Goal: Complete application form

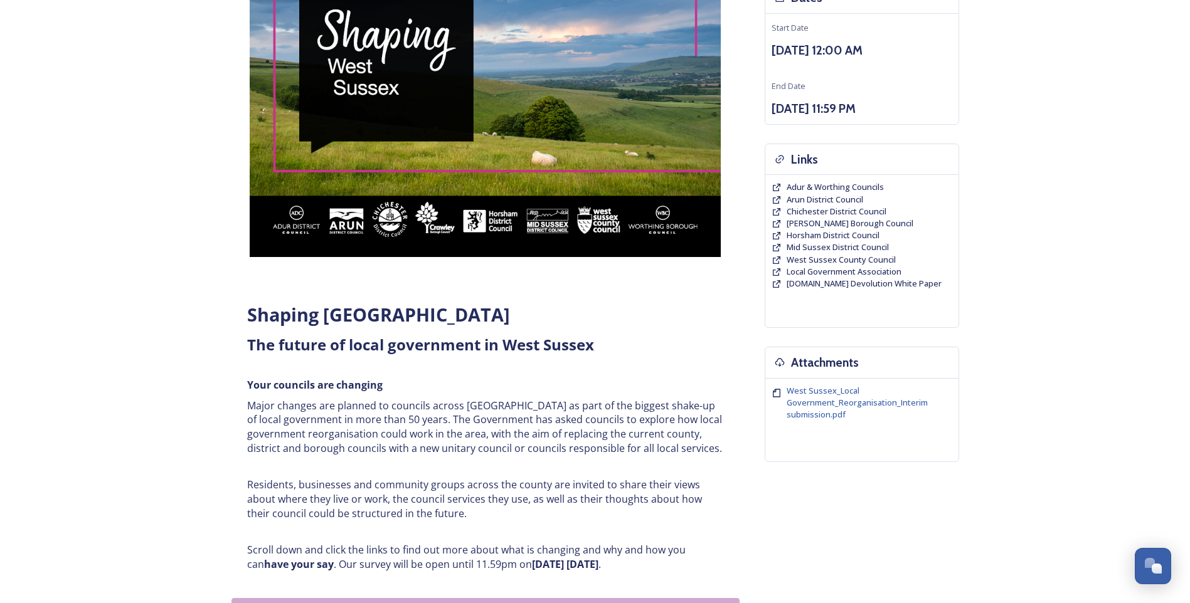
scroll to position [63, 0]
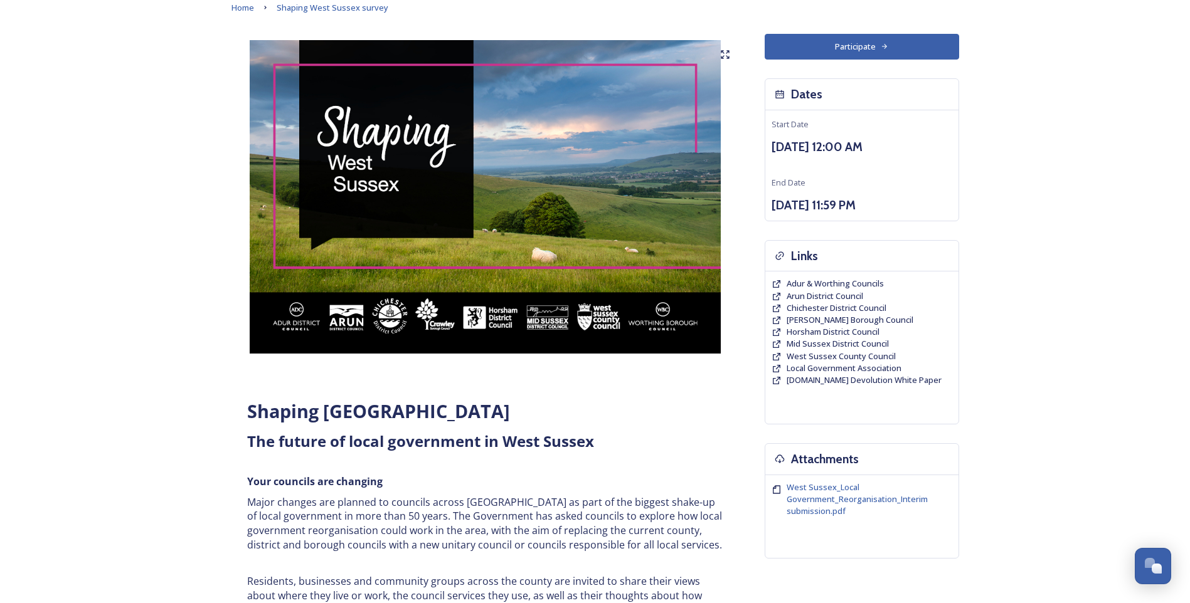
click at [595, 48] on button "Participate" at bounding box center [861, 47] width 194 height 26
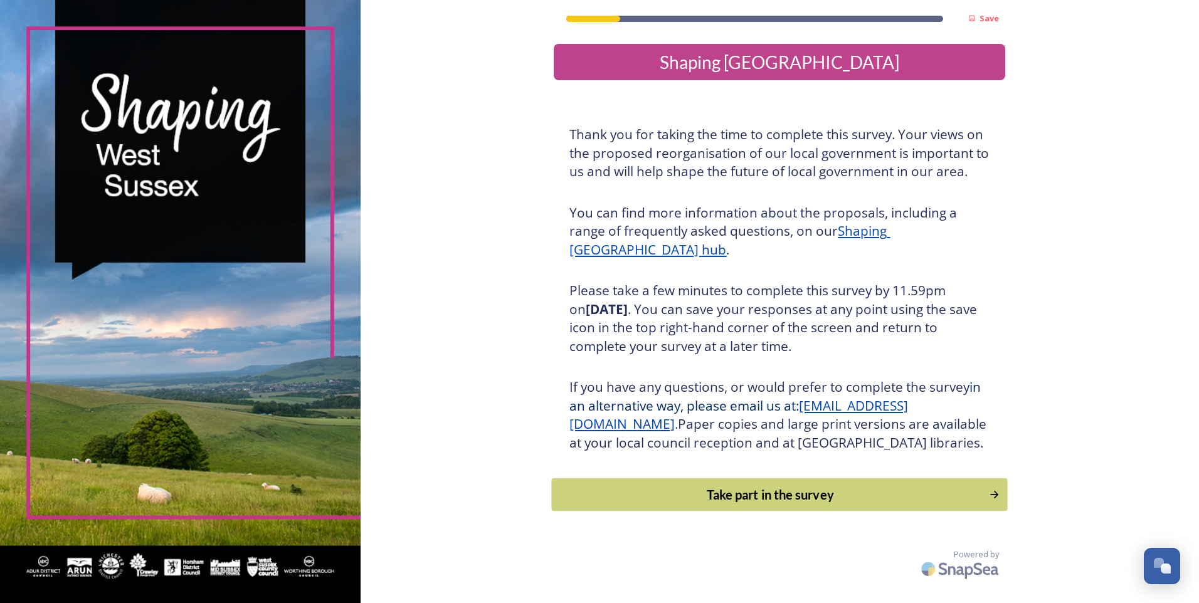
click at [808, 504] on div "Take part in the survey" at bounding box center [771, 494] width 424 height 19
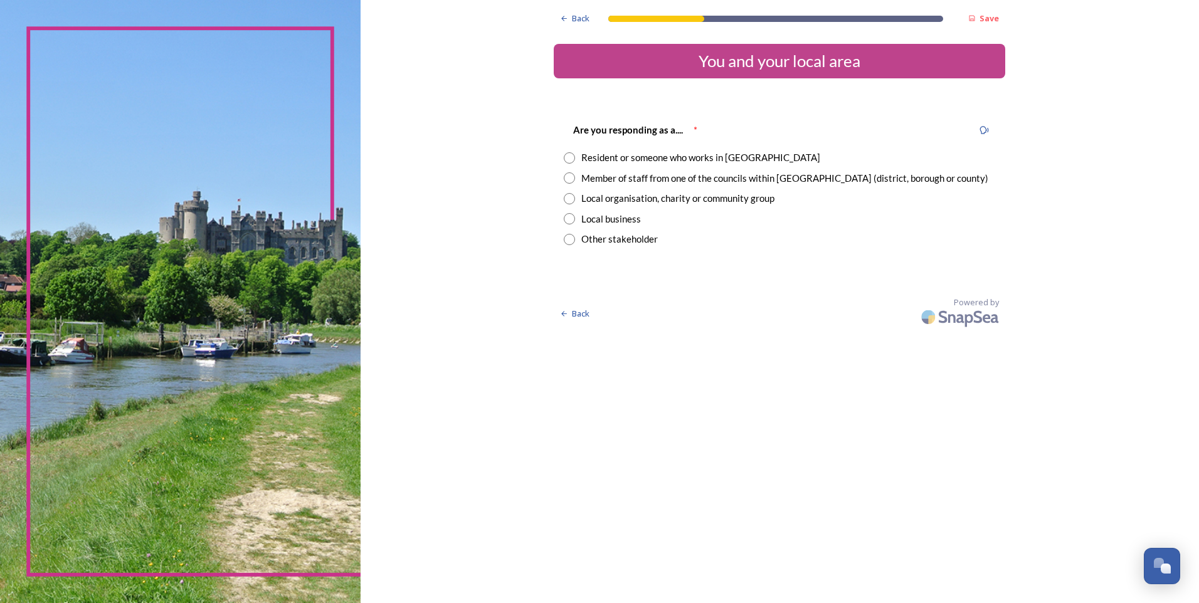
click at [684, 161] on div "Resident or someone who works in West Sussex" at bounding box center [700, 157] width 239 height 14
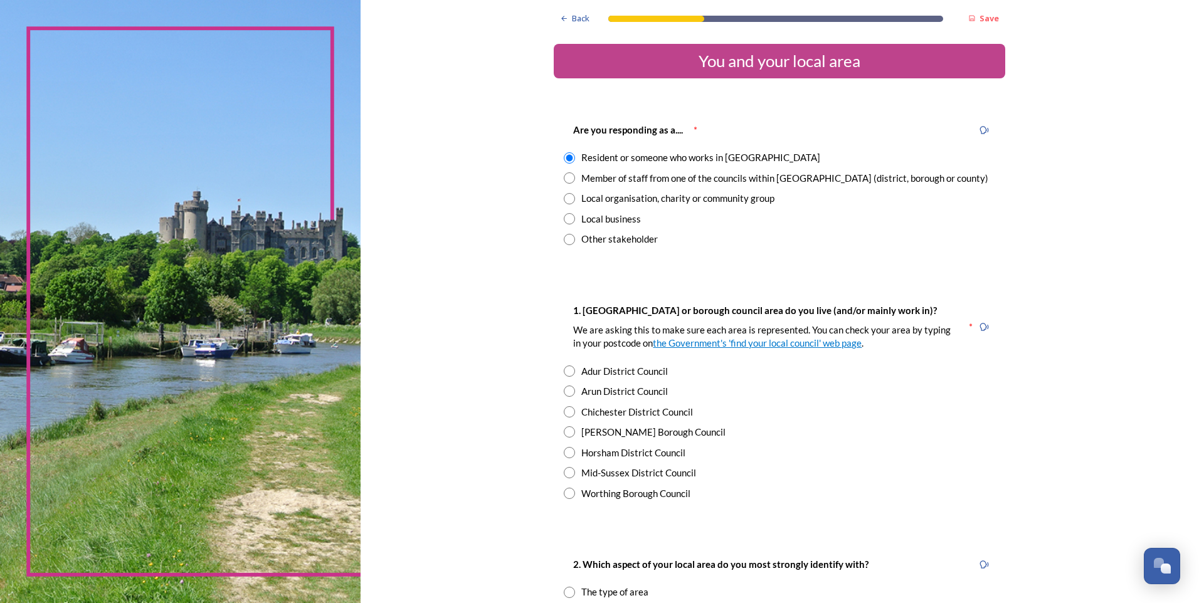
click at [655, 179] on div "Member of staff from one of the councils within West Sussex (district, borough …" at bounding box center [784, 178] width 407 height 14
radio input "false"
radio input "true"
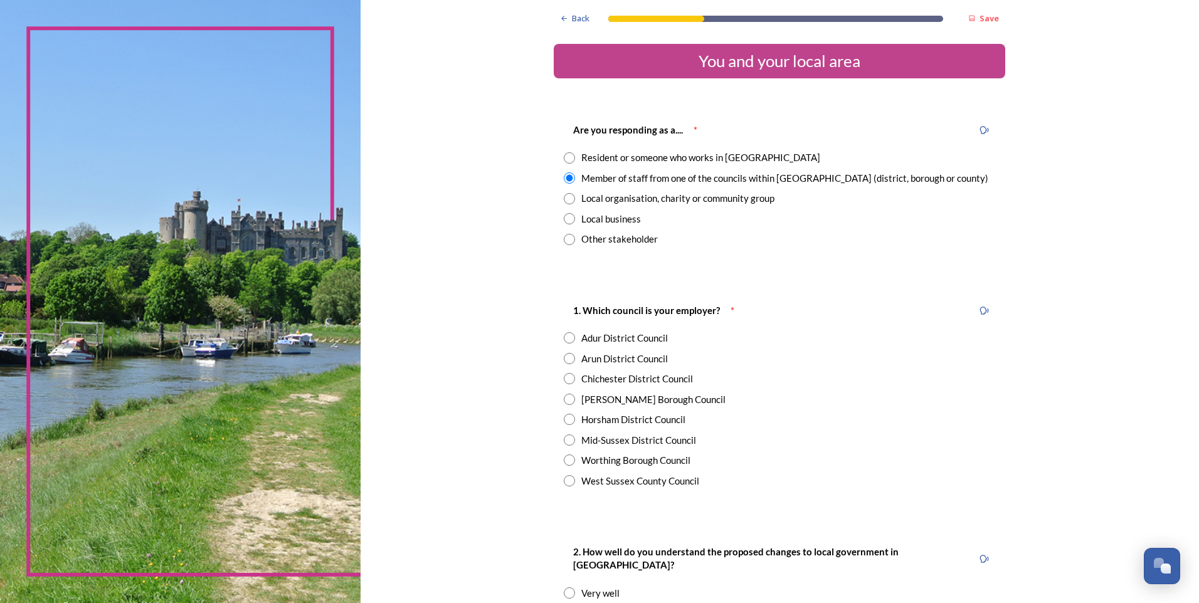
click at [649, 480] on div "West Sussex County Council" at bounding box center [640, 481] width 118 height 14
radio input "true"
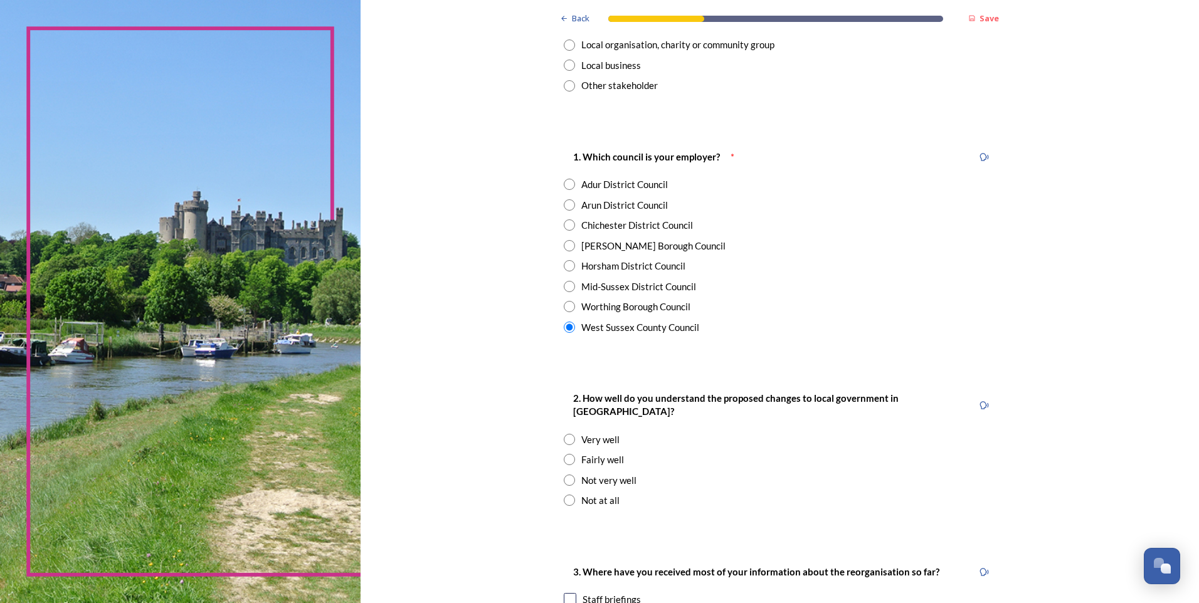
scroll to position [188, 0]
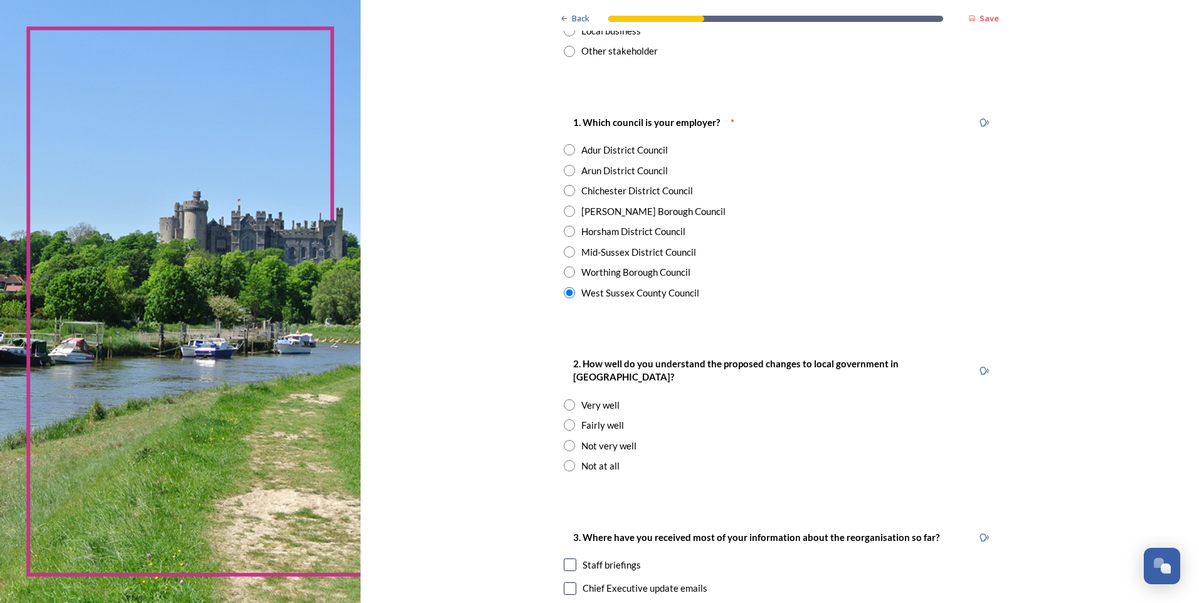
click at [607, 398] on div "Very well" at bounding box center [600, 405] width 38 height 14
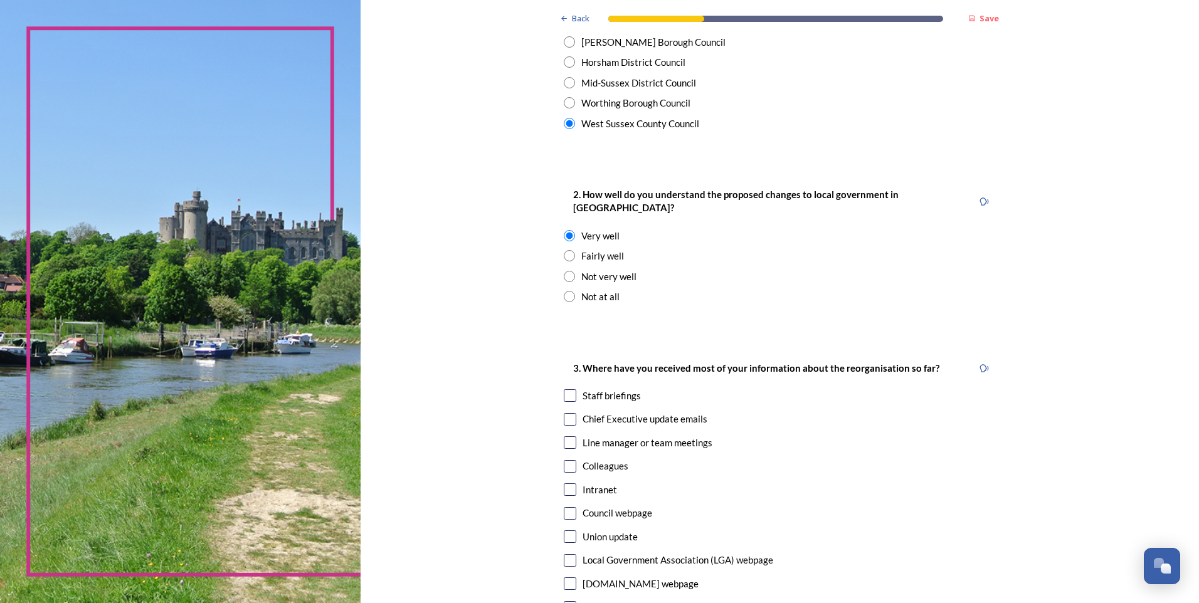
scroll to position [376, 0]
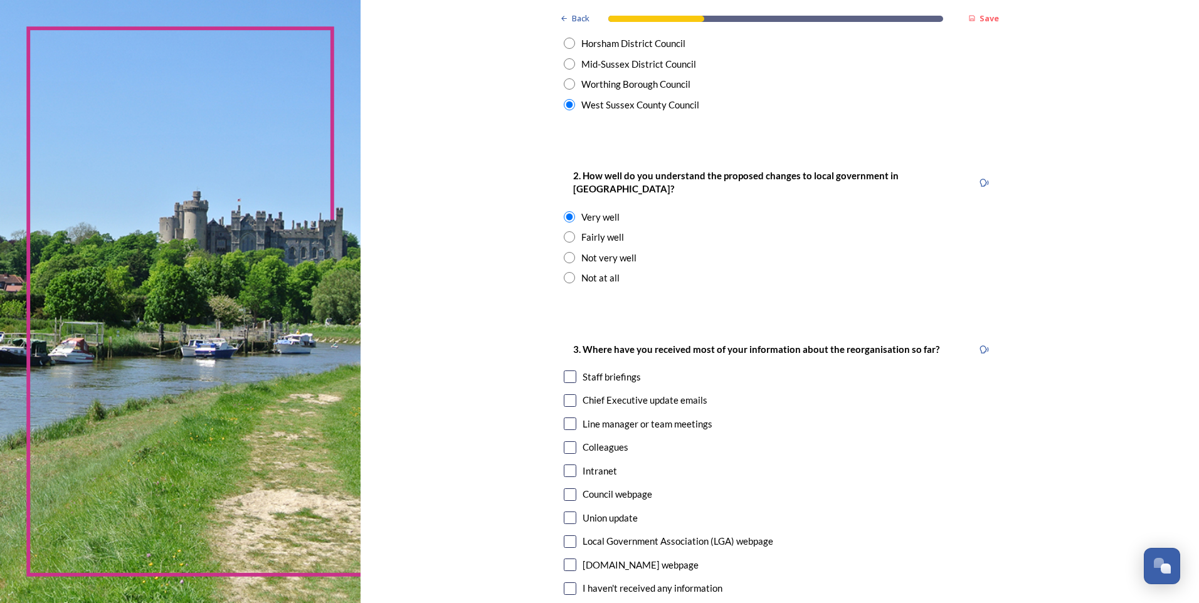
click at [607, 216] on div "2. How well do you understand the proposed changes to local government in West …" at bounding box center [779, 227] width 451 height 142
click at [613, 233] on div "2. How well do you understand the proposed changes to local government in West …" at bounding box center [779, 227] width 451 height 142
click at [610, 230] on div "Fairly well" at bounding box center [602, 237] width 43 height 14
radio input "false"
radio input "true"
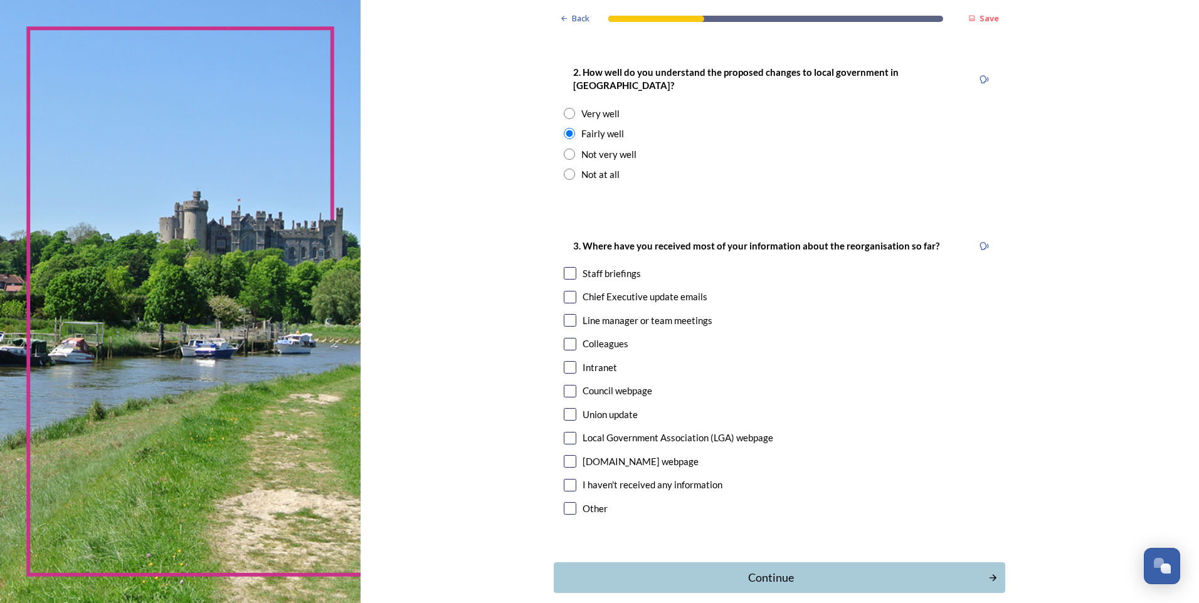
scroll to position [502, 0]
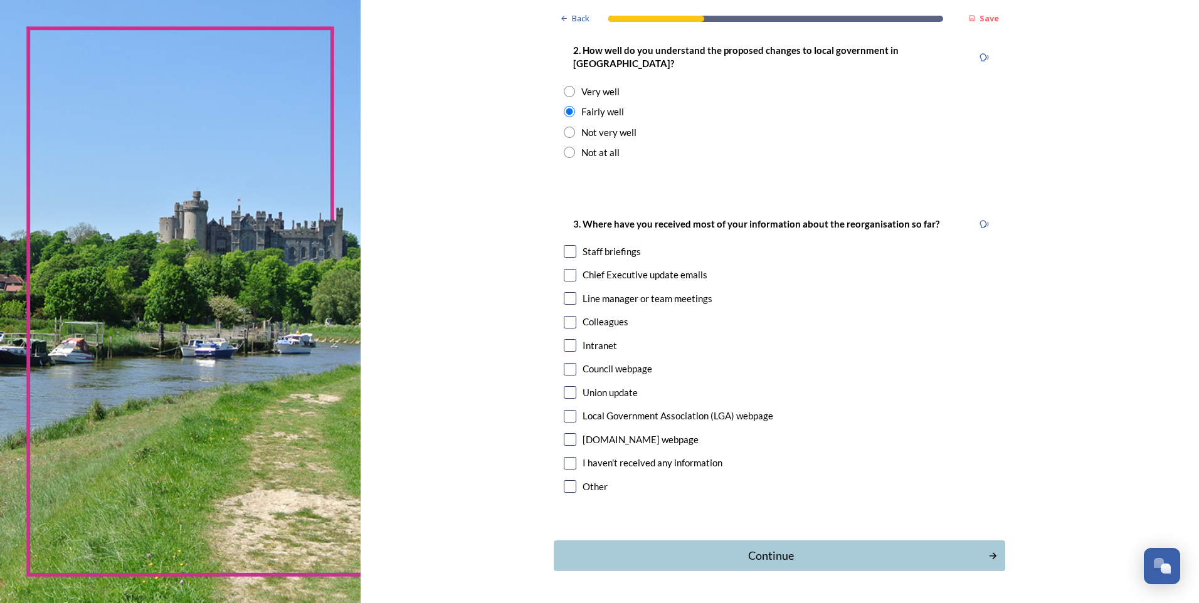
click at [611, 315] on div "Colleagues" at bounding box center [606, 322] width 46 height 14
checkbox input "true"
click at [605, 245] on div "Staff briefings" at bounding box center [612, 252] width 58 height 14
checkbox input "true"
click at [614, 268] on div "Chief Executive update emails" at bounding box center [645, 275] width 125 height 14
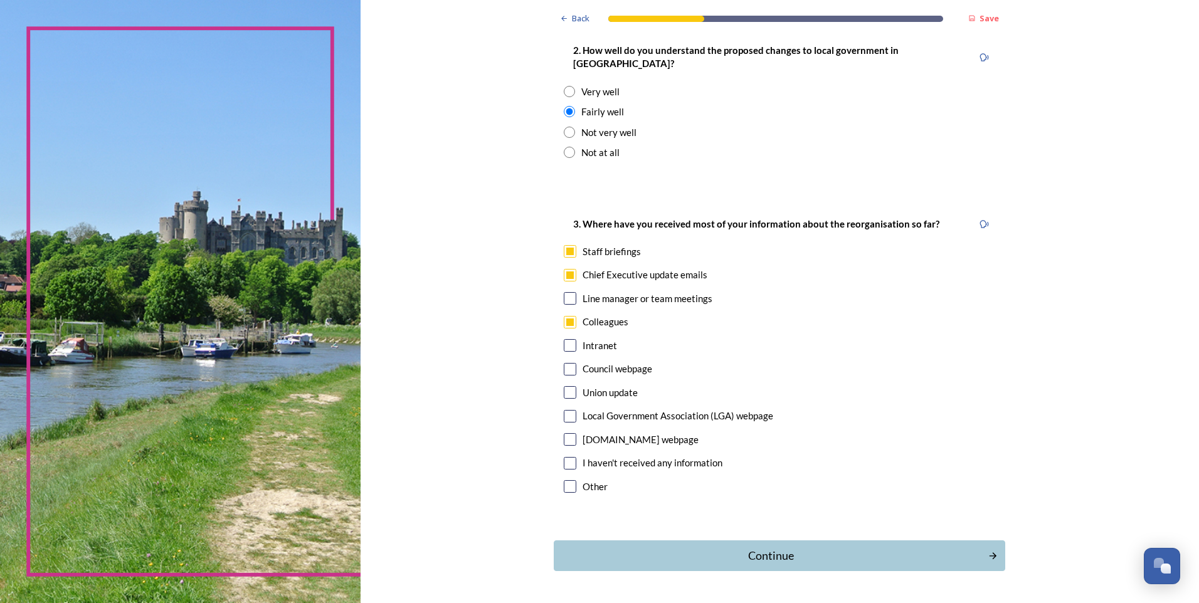
checkbox input "true"
click at [614, 294] on div "3. Where have you received most of your information about the reorganisation so…" at bounding box center [779, 357] width 451 height 306
click at [614, 292] on div "Line manager or team meetings" at bounding box center [648, 299] width 130 height 14
checkbox input "true"
click at [706, 541] on button "Continue" at bounding box center [780, 556] width 456 height 31
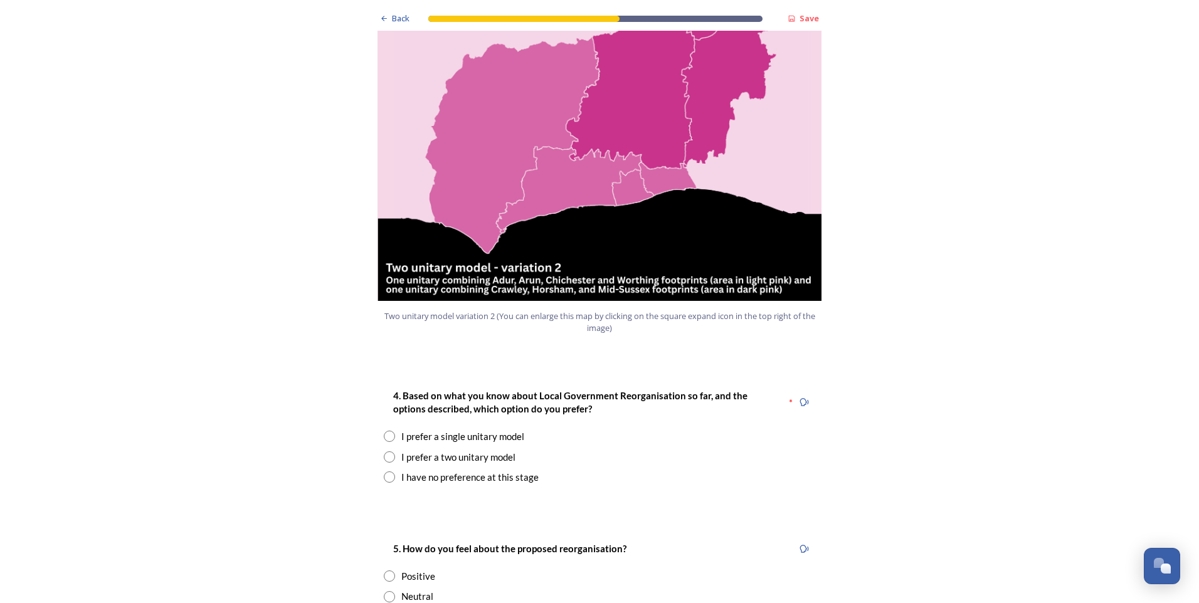
scroll to position [1442, 0]
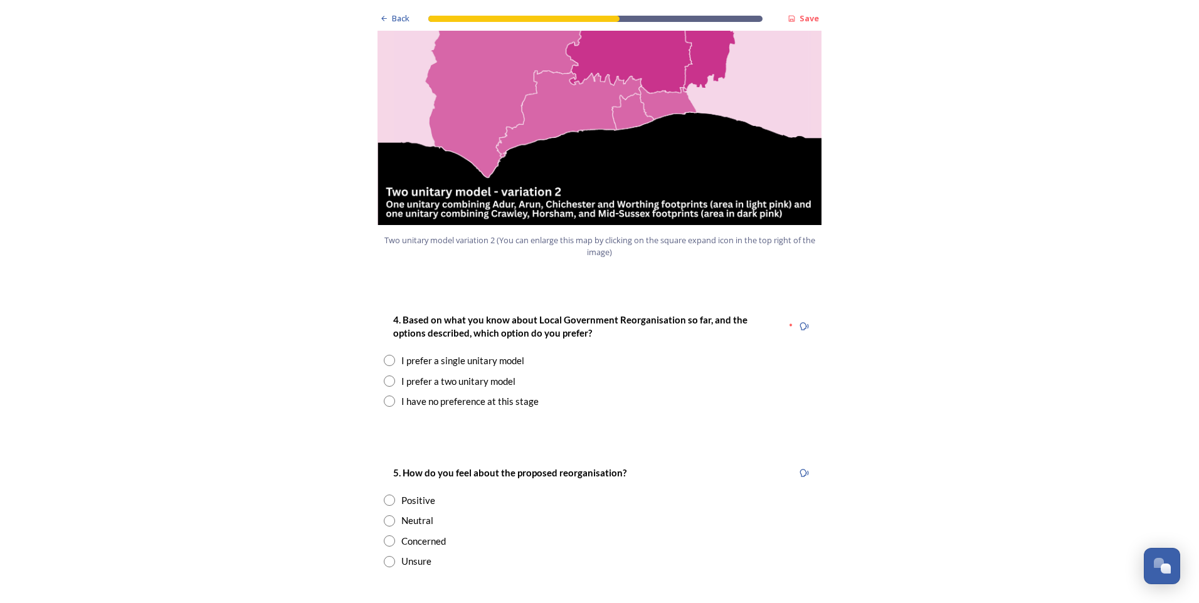
click at [499, 394] on div "I have no preference at this stage" at bounding box center [469, 401] width 137 height 14
radio input "true"
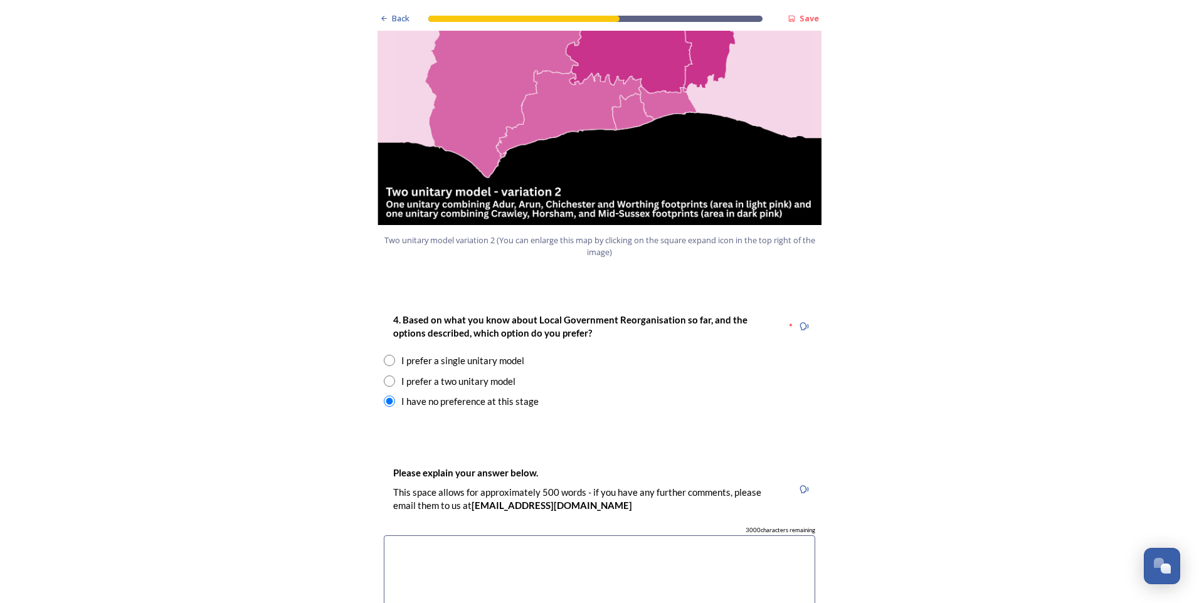
click at [472, 354] on div "I prefer a single unitary model" at bounding box center [462, 361] width 123 height 14
click at [466, 394] on div "I have no preference at this stage" at bounding box center [469, 401] width 137 height 14
radio input "false"
radio input "true"
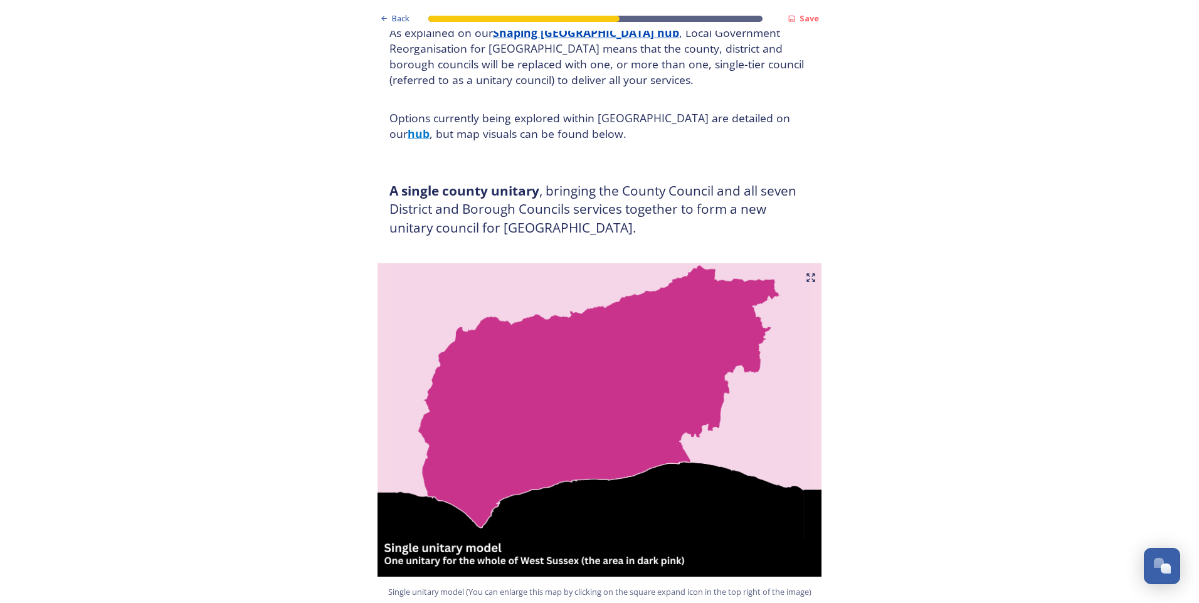
scroll to position [376, 0]
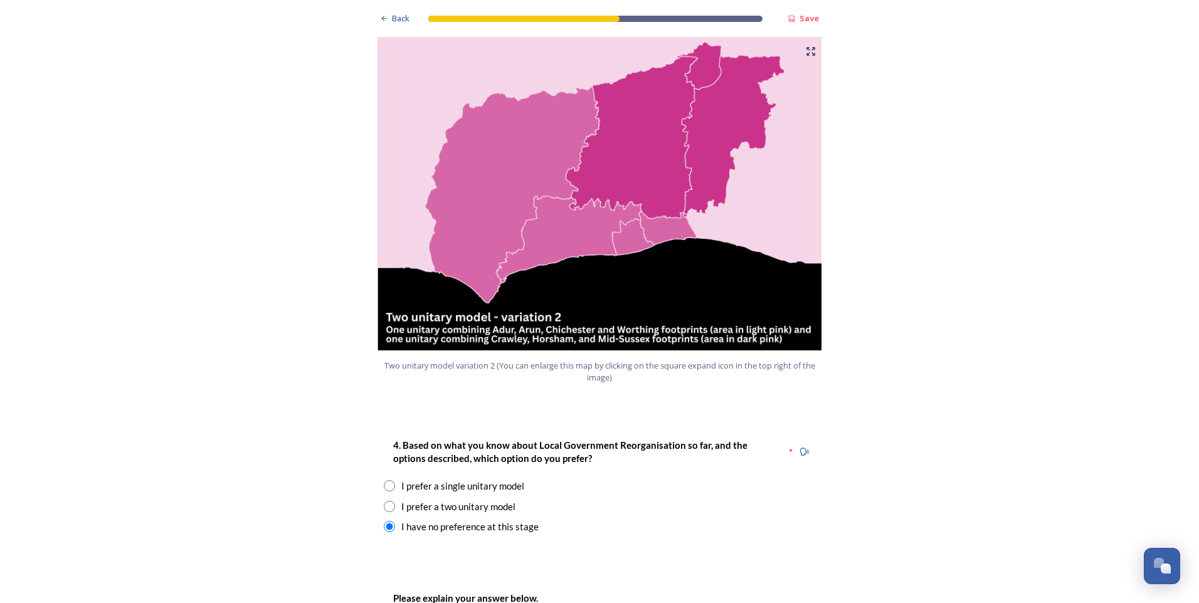
scroll to position [1380, 0]
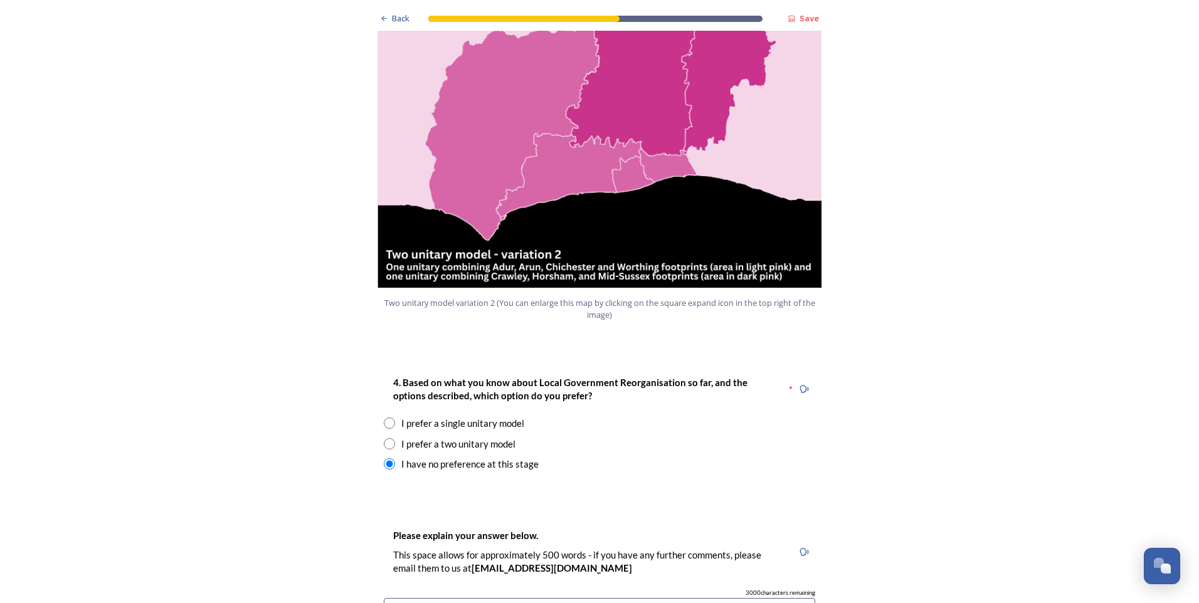
click at [502, 416] on div "I prefer a single unitary model" at bounding box center [462, 423] width 123 height 14
radio input "true"
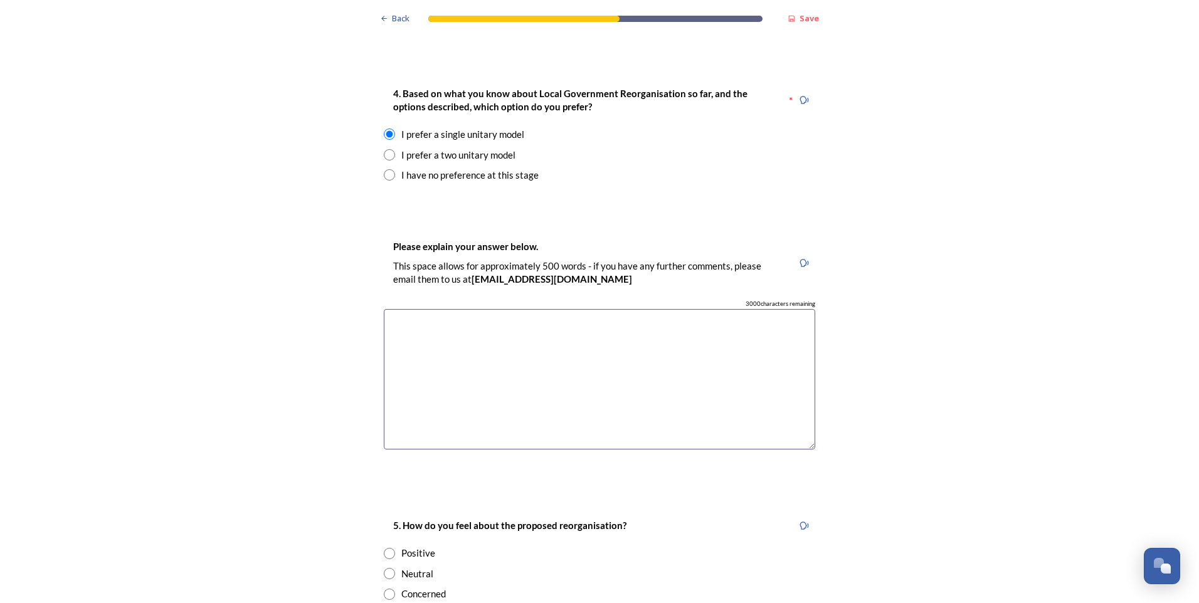
scroll to position [1693, 0]
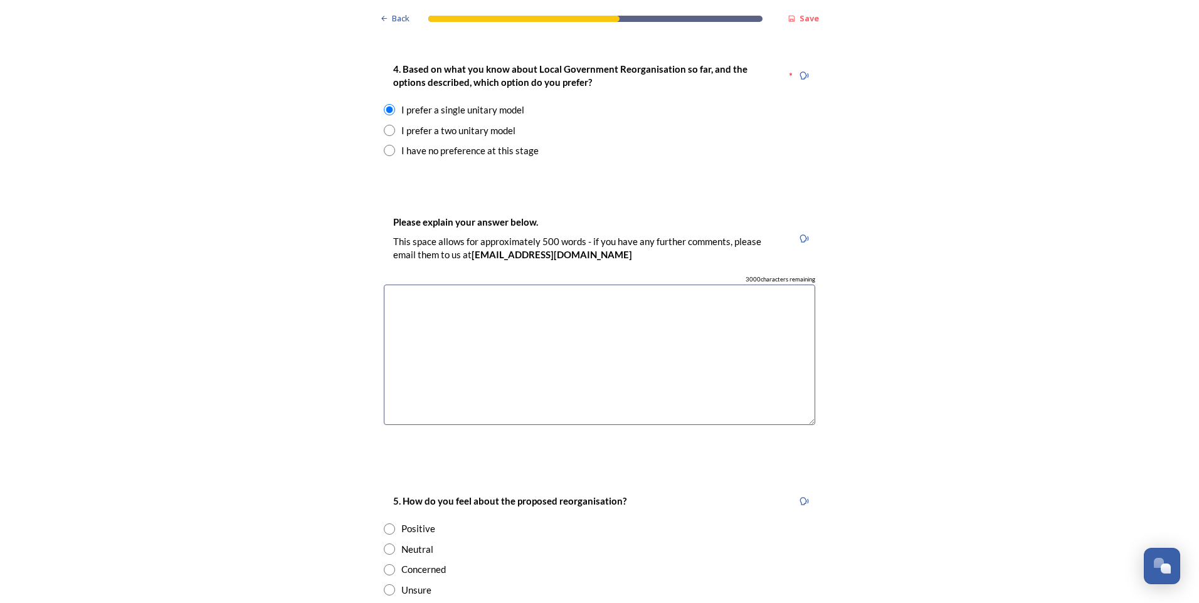
click at [578, 285] on textarea at bounding box center [599, 355] width 431 height 141
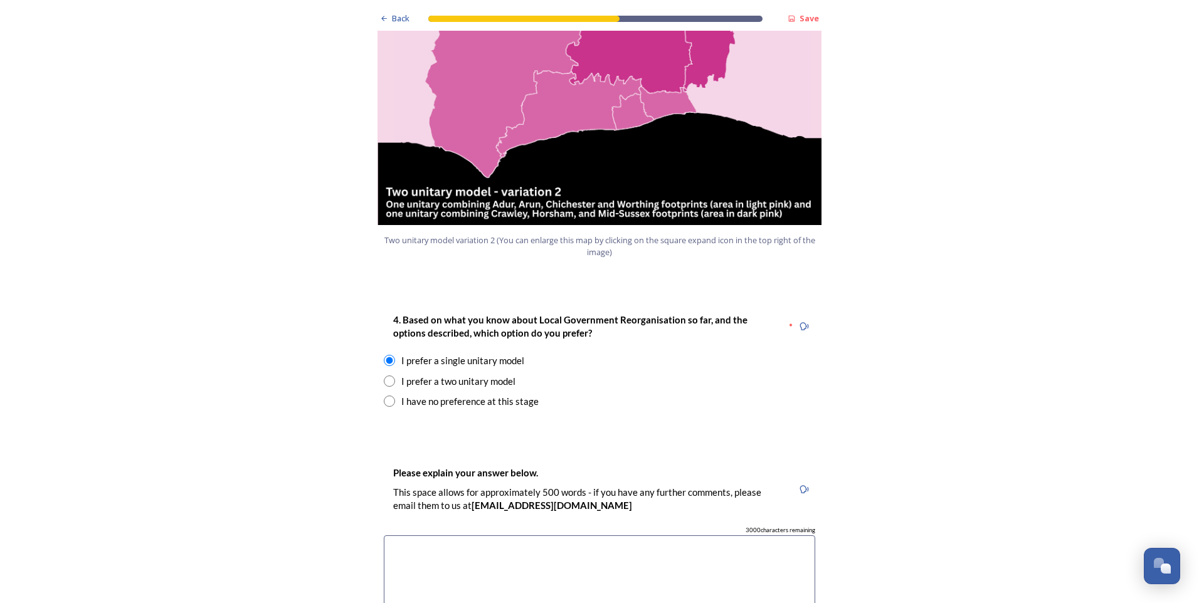
scroll to position [1505, 0]
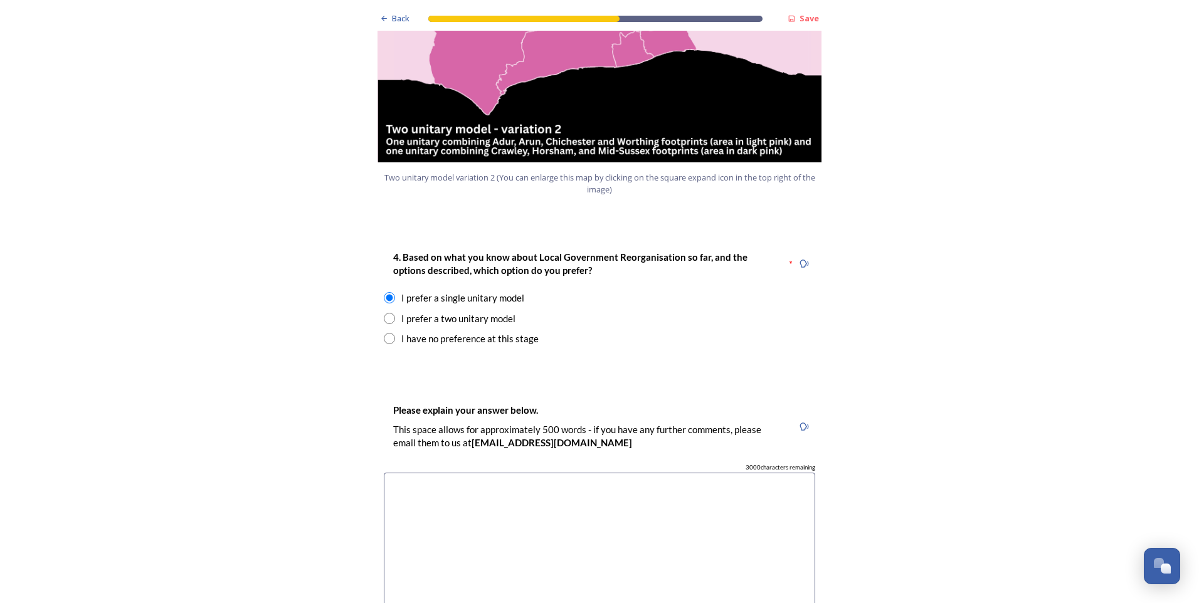
drag, startPoint x: 553, startPoint y: 462, endPoint x: 556, endPoint y: 448, distance: 14.1
click at [552, 473] on textarea at bounding box center [599, 543] width 431 height 141
drag, startPoint x: 571, startPoint y: 449, endPoint x: 716, endPoint y: 455, distance: 145.6
click at [716, 473] on textarea "Having looked at the how the socio-economic breakdown of the data" at bounding box center [599, 543] width 431 height 141
drag, startPoint x: 608, startPoint y: 448, endPoint x: 372, endPoint y: 451, distance: 235.2
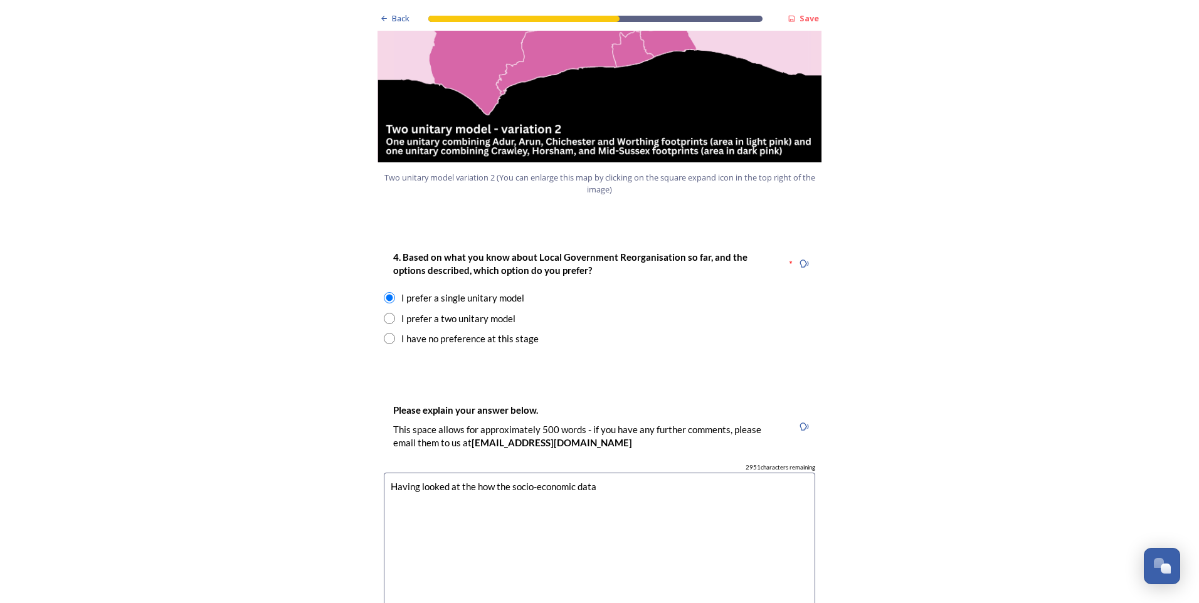
click at [374, 451] on div "Please explain your answer below. This space allows for approximately 500 words…" at bounding box center [599, 514] width 451 height 248
click at [446, 473] on textarea "I believe keeping West Sussex a" at bounding box center [599, 543] width 431 height 141
click at [515, 473] on textarea "I believe having West Sussex a" at bounding box center [599, 543] width 431 height 141
drag, startPoint x: 383, startPoint y: 466, endPoint x: 443, endPoint y: 466, distance: 60.8
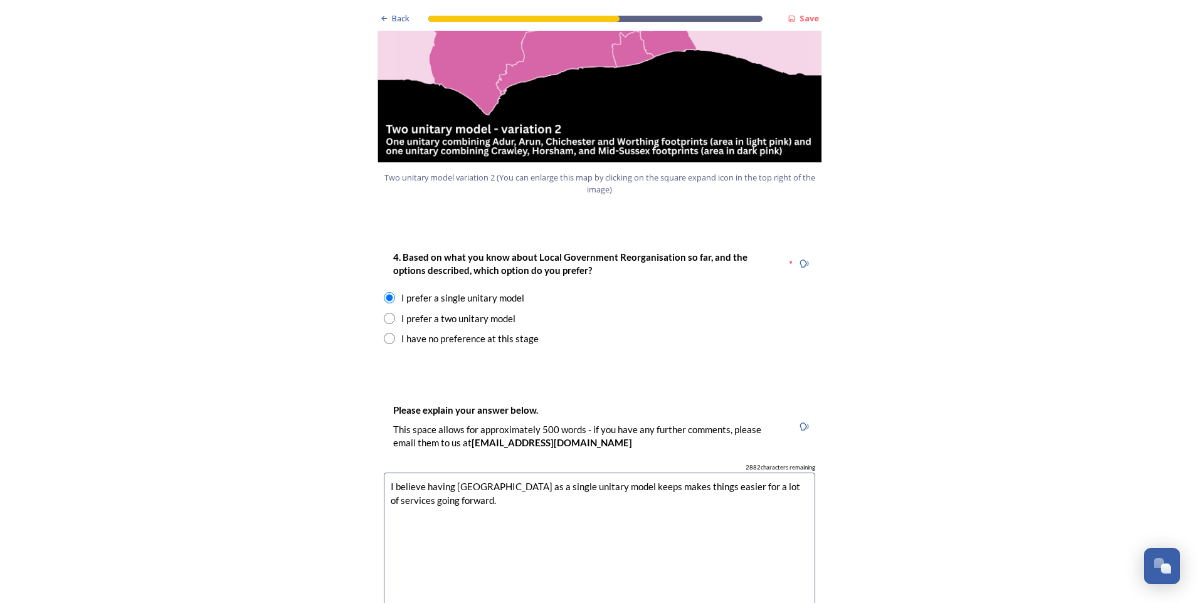
click at [443, 473] on textarea "I believe having West Sussex as a single unitary model keeps makes things easie…" at bounding box center [599, 543] width 431 height 141
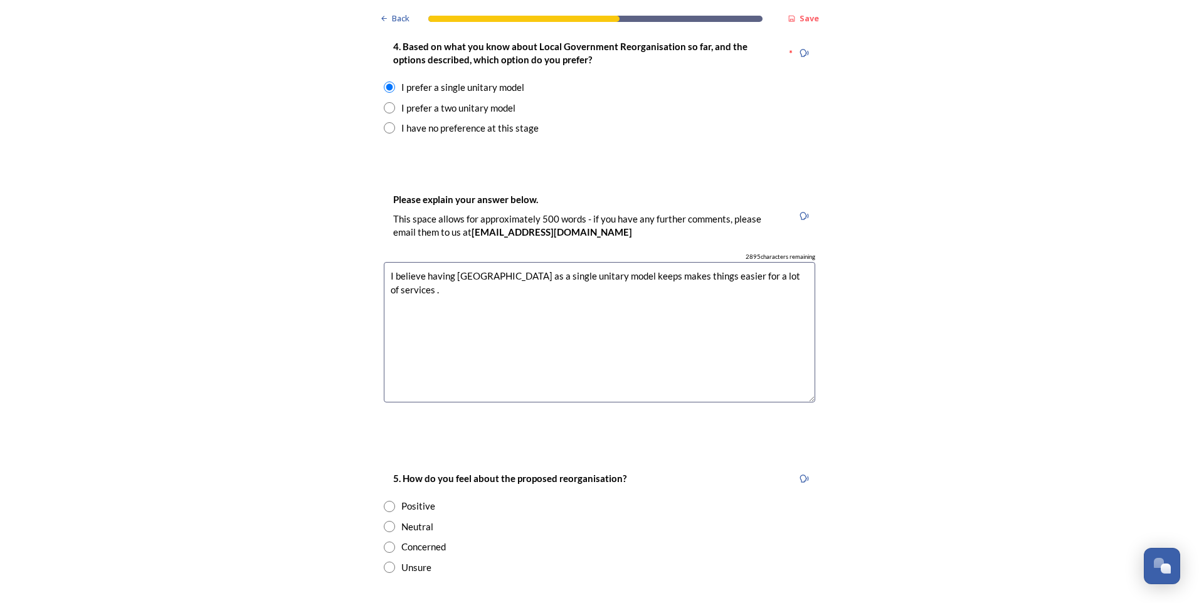
scroll to position [1693, 0]
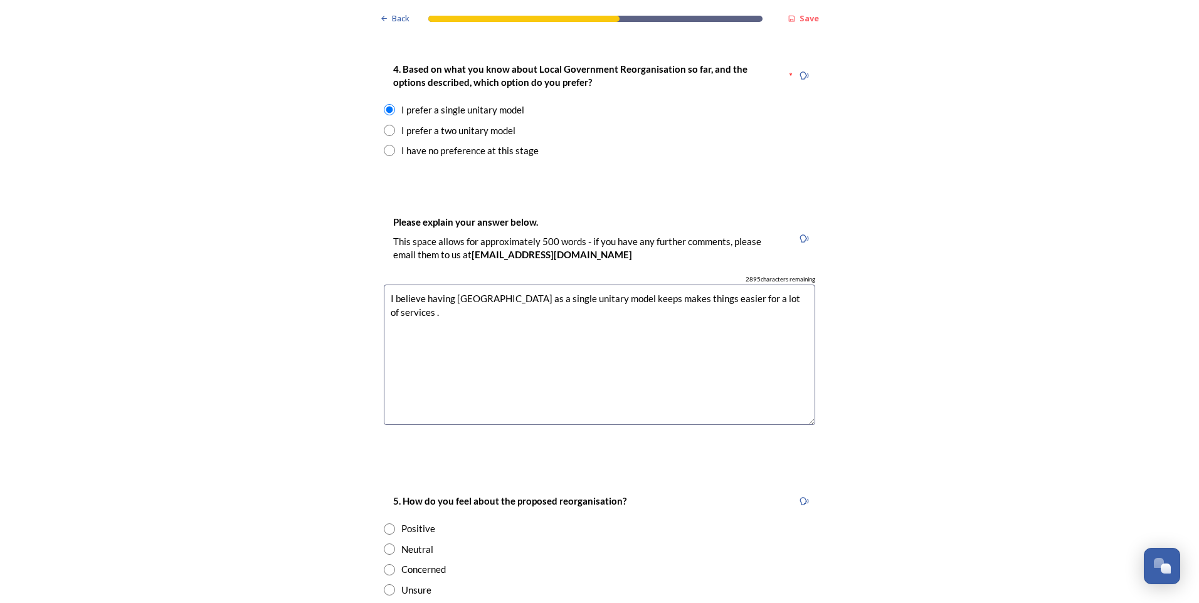
click at [623, 285] on textarea "I believe having West Sussex as a single unitary model keeps makes things easie…" at bounding box center [599, 355] width 431 height 141
click at [641, 285] on textarea "I believe having West Sussex as a single unitary model makes things easier for …" at bounding box center [599, 355] width 431 height 141
click at [768, 285] on textarea "I believe having West Sussex as a single unitary model makes jobs easier for a …" at bounding box center [599, 355] width 431 height 141
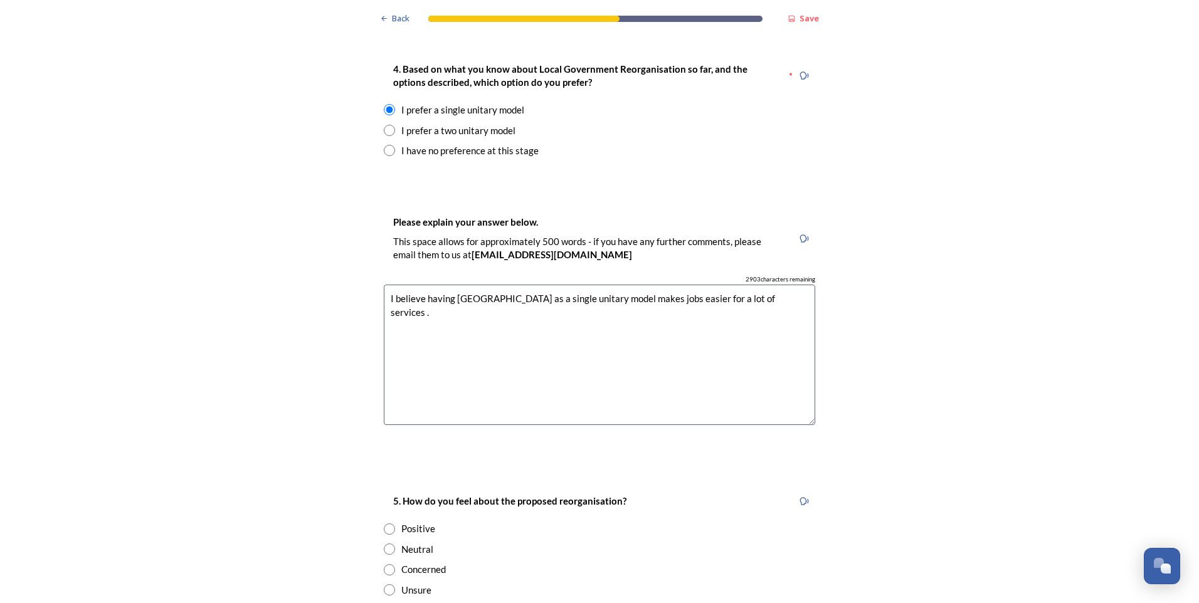
click at [759, 285] on textarea "I believe having West Sussex as a single unitary model makes jobs easier for a …" at bounding box center [599, 355] width 431 height 141
click at [801, 285] on textarea "I believe having West Sussex as a single unitary model makes jobs easier for a …" at bounding box center [599, 355] width 431 height 141
click at [398, 285] on textarea "I believe having West Sussex as a single unitary model makes jobs easier for a …" at bounding box center [599, 355] width 431 height 141
click at [468, 285] on textarea "I believe having West Sussex as a single unitary model makes jobs easier for a …" at bounding box center [599, 355] width 431 height 141
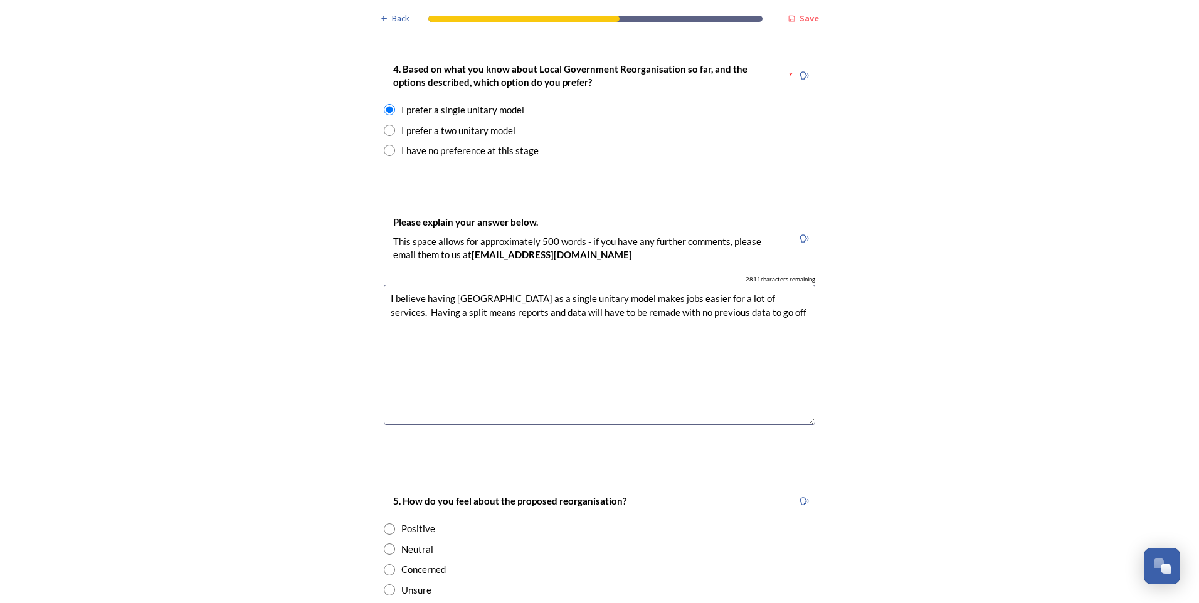
click at [729, 285] on textarea "I believe having West Sussex as a single unitary model makes jobs easier for a …" at bounding box center [599, 355] width 431 height 141
drag, startPoint x: 732, startPoint y: 276, endPoint x: 666, endPoint y: 278, distance: 65.9
click at [666, 285] on textarea "I believe having West Sussex as a single unitary model makes jobs easier for a …" at bounding box center [599, 355] width 431 height 141
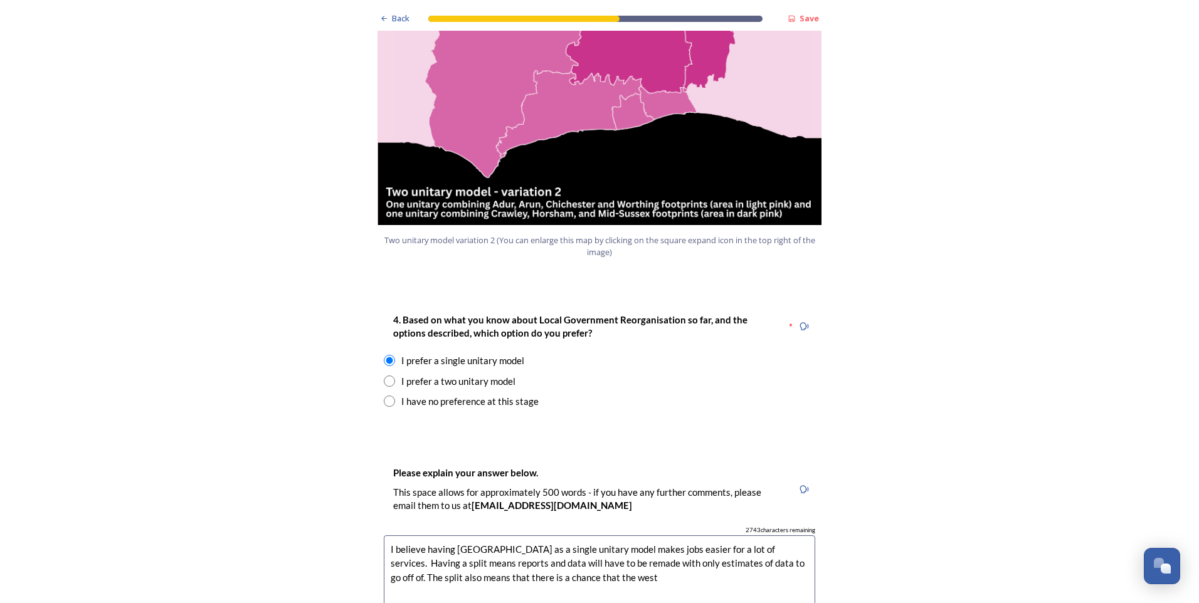
scroll to position [1505, 0]
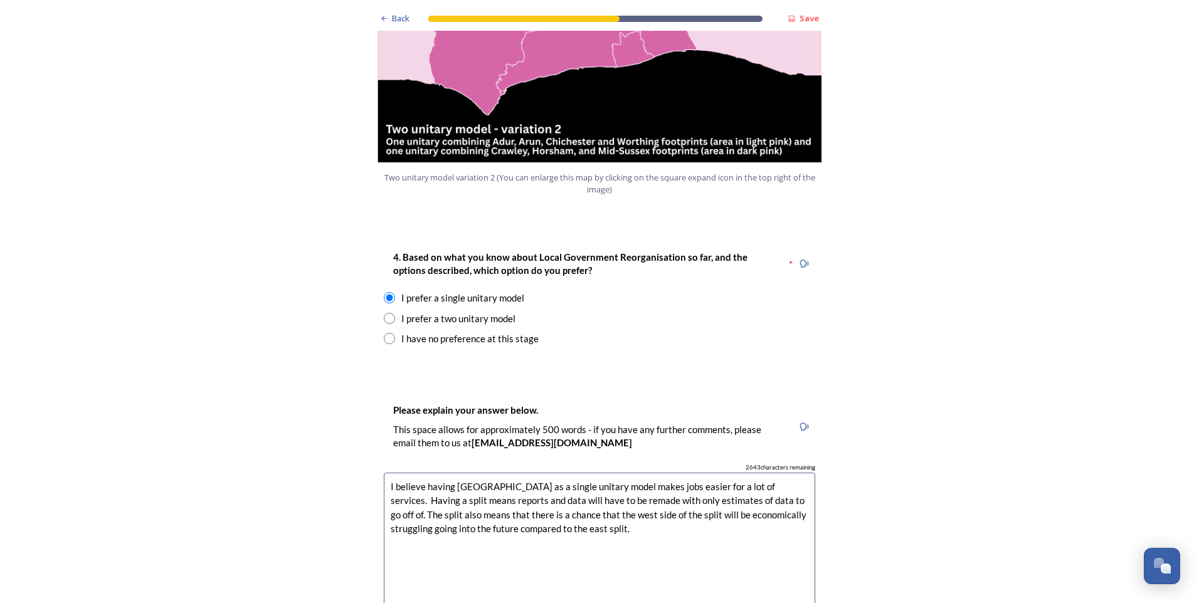
click at [596, 480] on textarea "I believe having West Sussex as a single unitary model makes jobs easier for a …" at bounding box center [599, 543] width 431 height 141
click at [589, 480] on textarea "I believe having West Sussex as a single unitary model makes jobs easier for a …" at bounding box center [599, 543] width 431 height 141
click at [579, 488] on textarea "I believe having West Sussex as a single unitary model makes jobs easier for a …" at bounding box center [599, 543] width 431 height 141
click at [543, 492] on textarea "I believe having West Sussex as a single unitary model makes jobs easier for a …" at bounding box center [599, 543] width 431 height 141
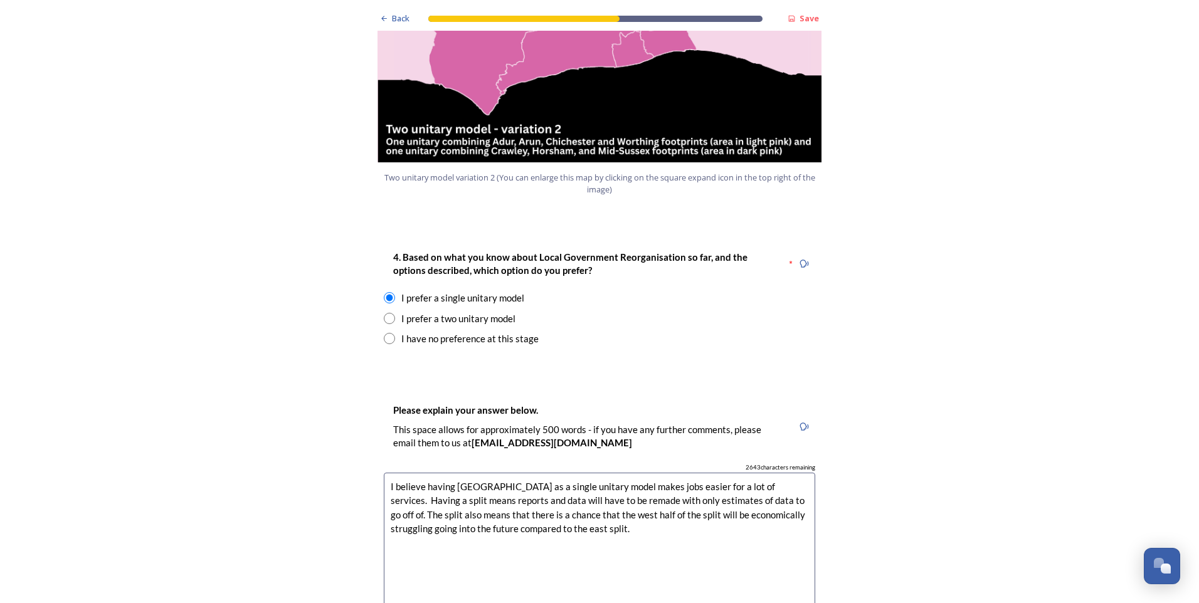
click at [543, 492] on textarea "I believe having West Sussex as a single unitary model makes jobs easier for a …" at bounding box center [599, 543] width 431 height 141
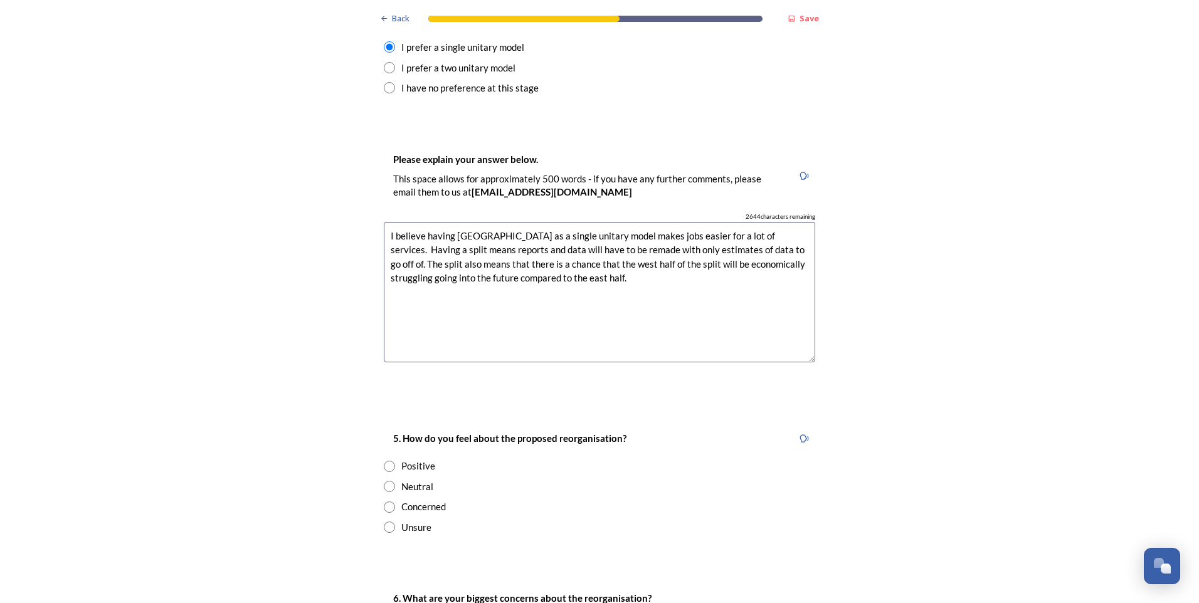
scroll to position [1944, 0]
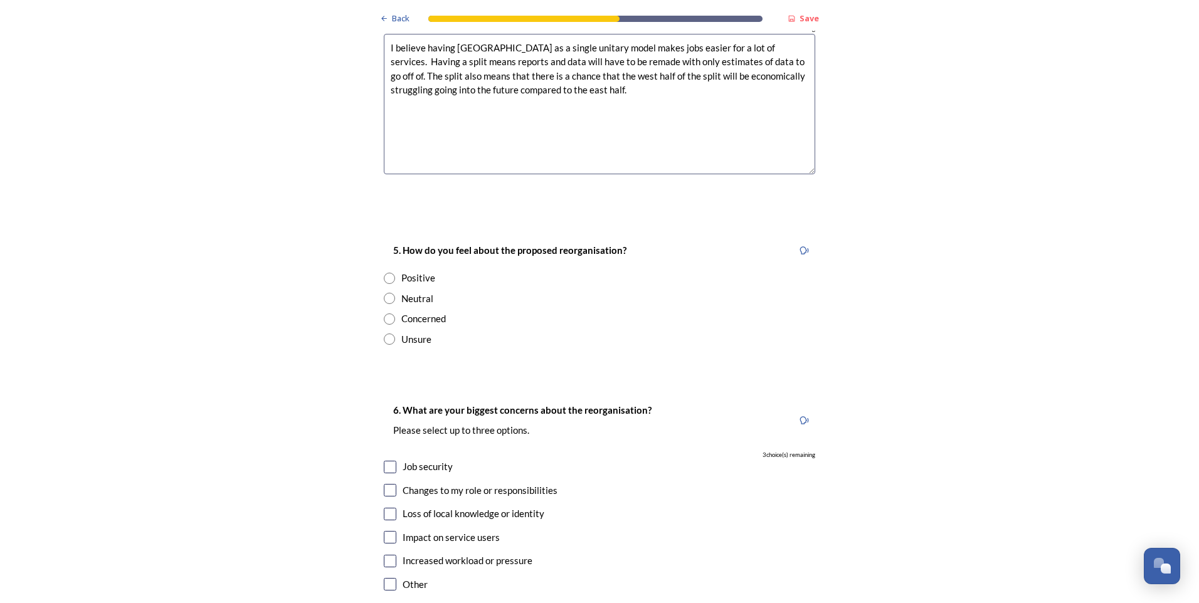
type textarea "I believe having West Sussex as a single unitary model makes jobs easier for a …"
click at [419, 292] on div "Neutral" at bounding box center [417, 299] width 32 height 14
click at [447, 312] on div "Concerned" at bounding box center [599, 319] width 431 height 14
radio input "false"
radio input "true"
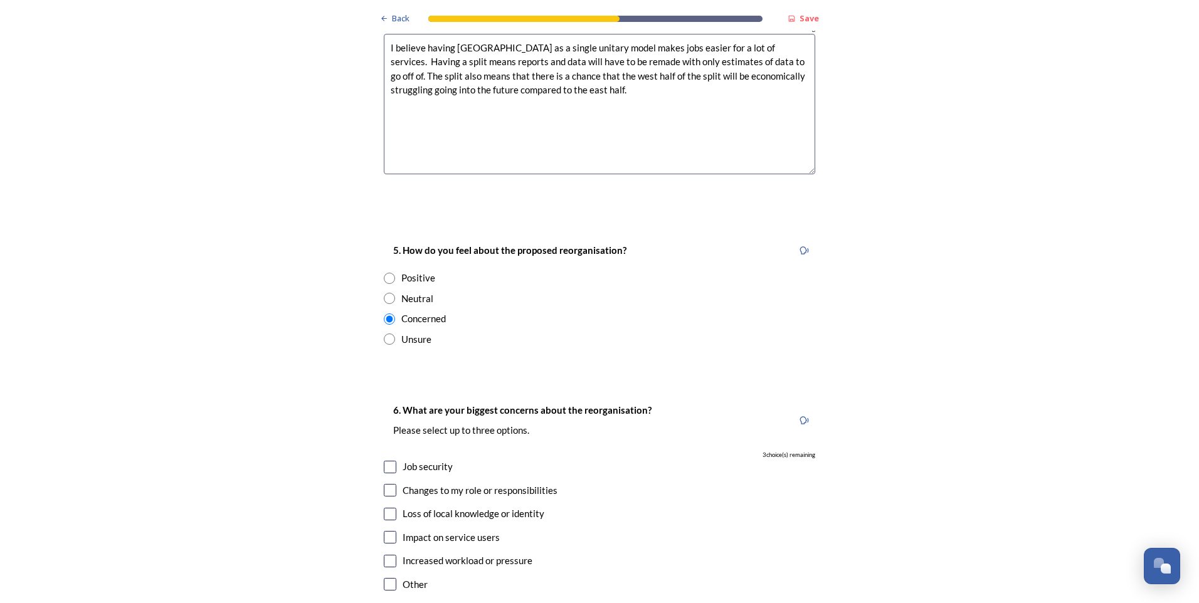
click at [420, 292] on div "Neutral" at bounding box center [417, 299] width 32 height 14
click at [421, 312] on div "Concerned" at bounding box center [423, 319] width 45 height 14
radio input "false"
radio input "true"
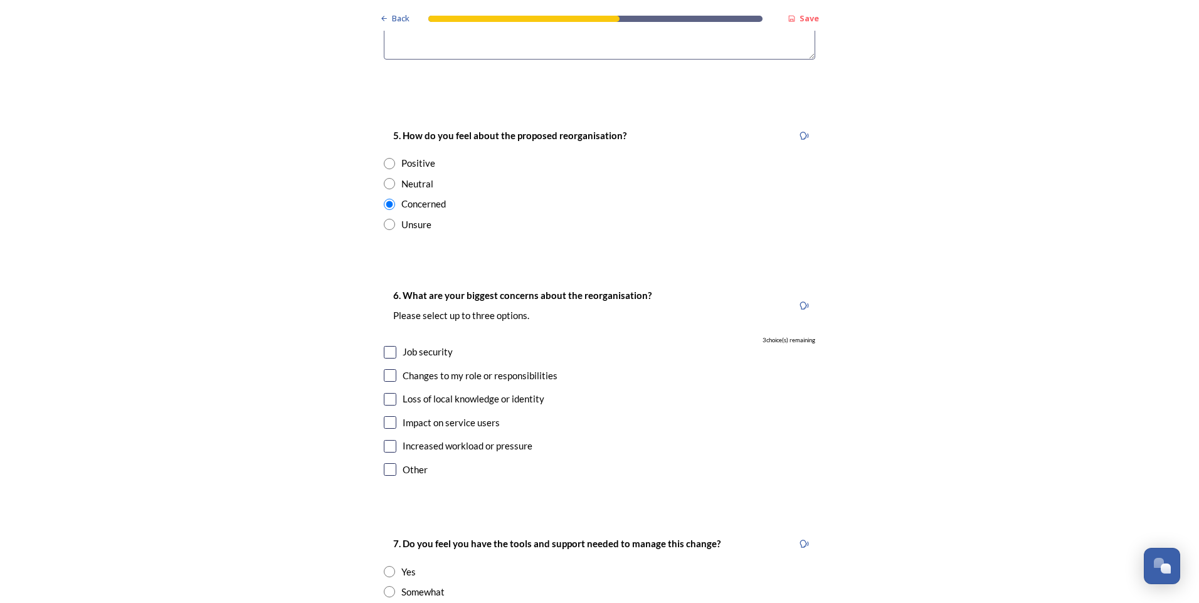
scroll to position [2069, 0]
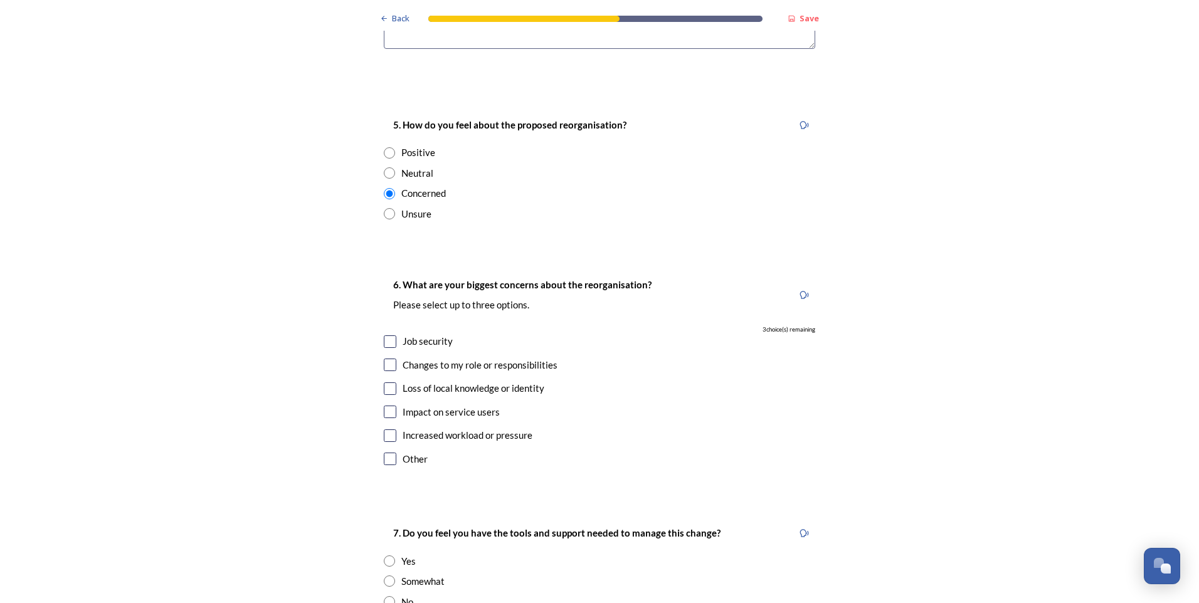
click at [429, 334] on div "Job security" at bounding box center [428, 341] width 50 height 14
checkbox input "true"
click at [452, 381] on div "Loss of local knowledge or identity" at bounding box center [474, 388] width 142 height 14
checkbox input "true"
click at [450, 405] on div "Impact on service users" at bounding box center [451, 412] width 97 height 14
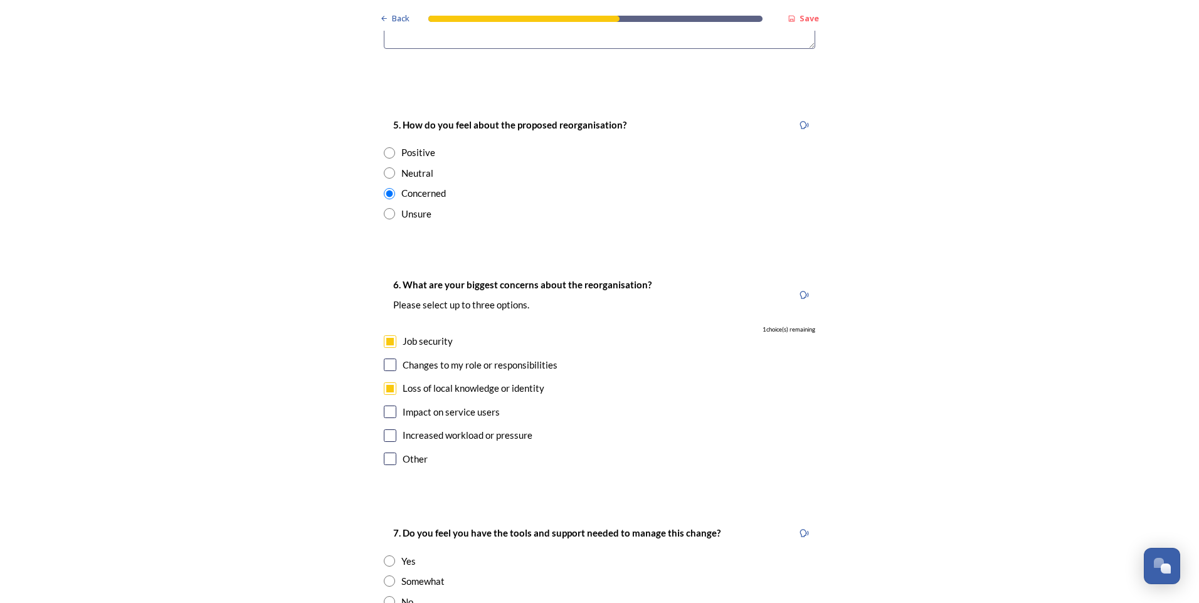
checkbox input "true"
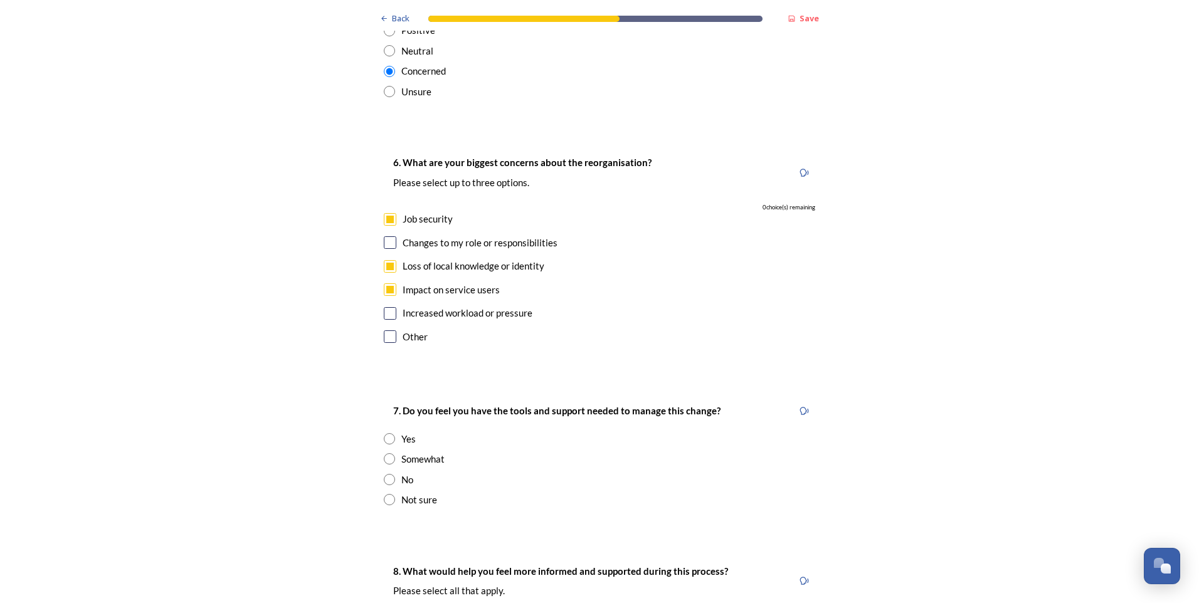
scroll to position [2195, 0]
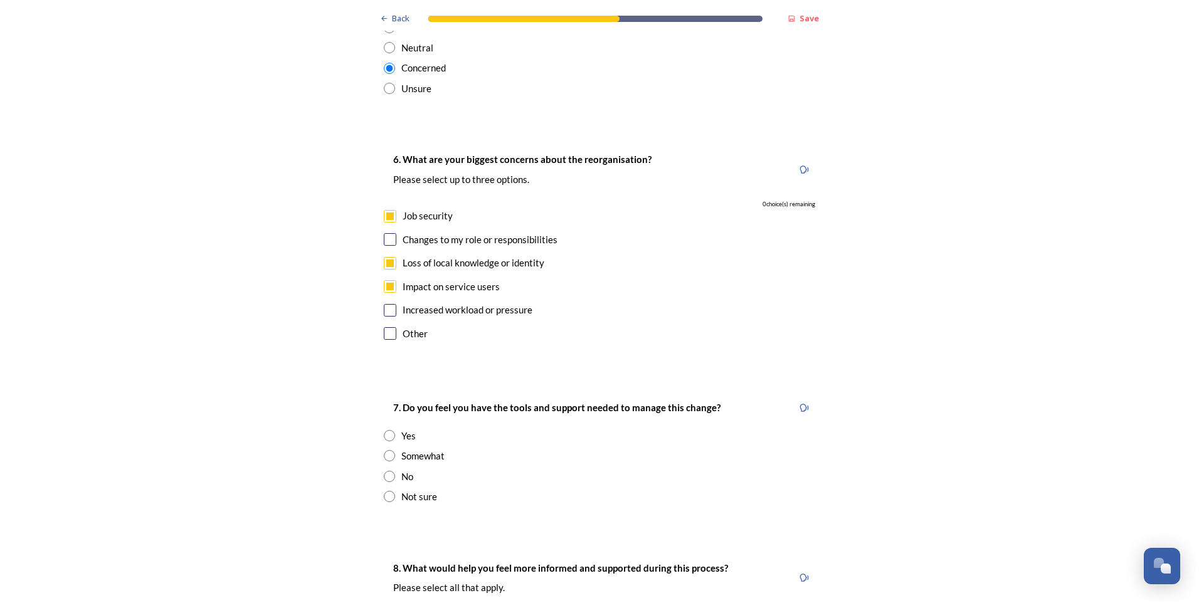
click at [435, 449] on div "Somewhat" at bounding box center [422, 456] width 43 height 14
radio input "true"
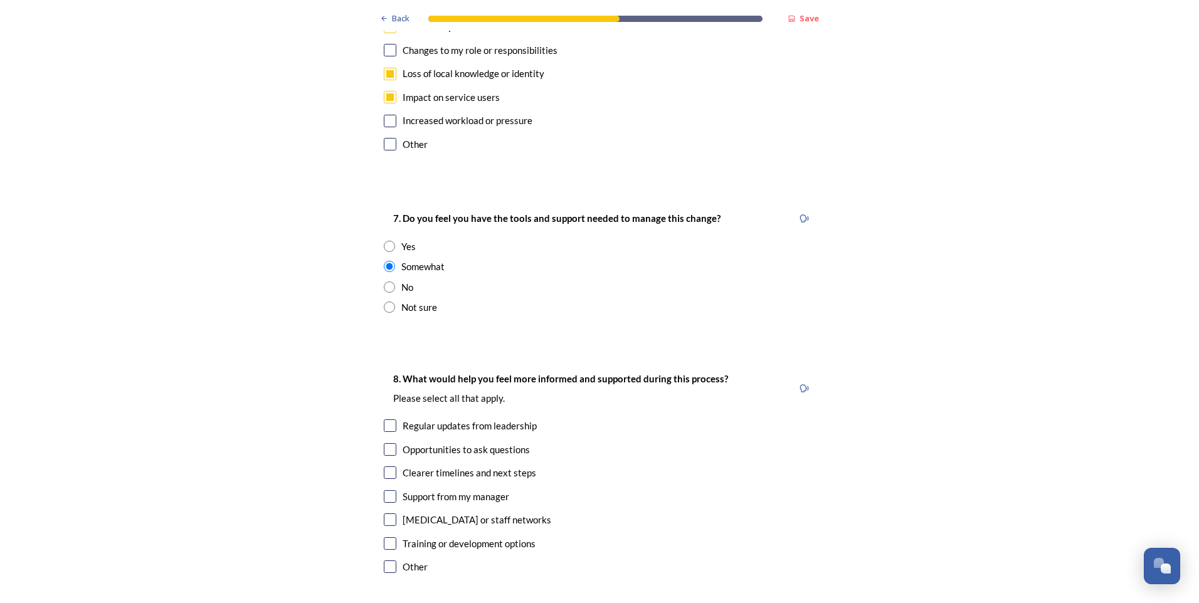
scroll to position [2446, 0]
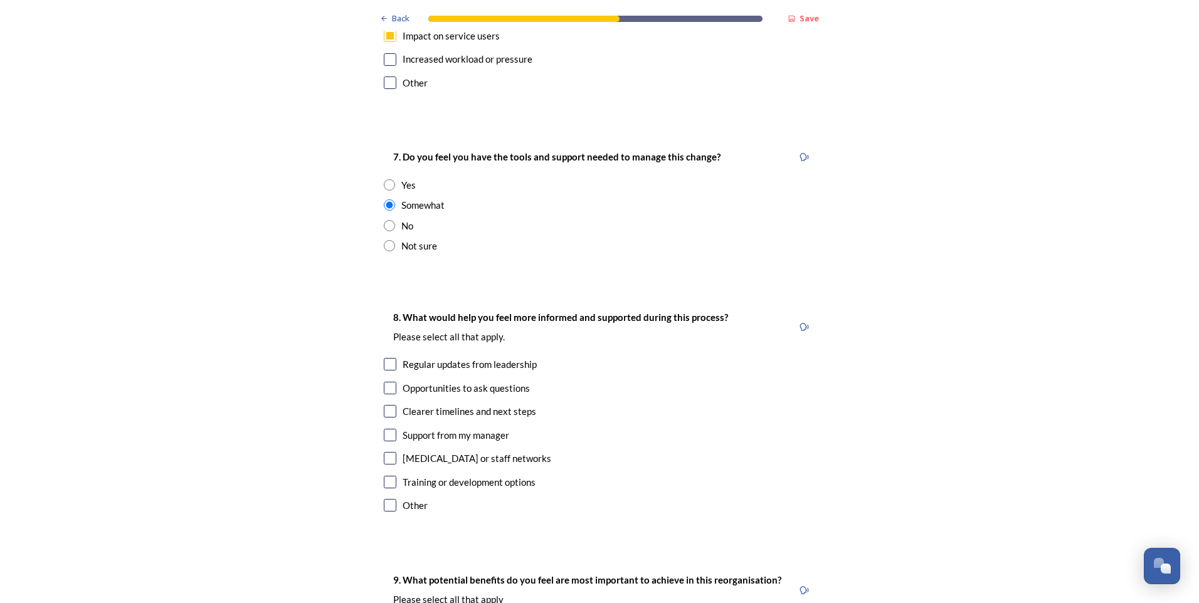
click at [424, 357] on div "Regular updates from leadership" at bounding box center [470, 364] width 134 height 14
checkbox input "true"
click at [439, 404] on div "Clearer timelines and next steps" at bounding box center [470, 411] width 134 height 14
checkbox input "true"
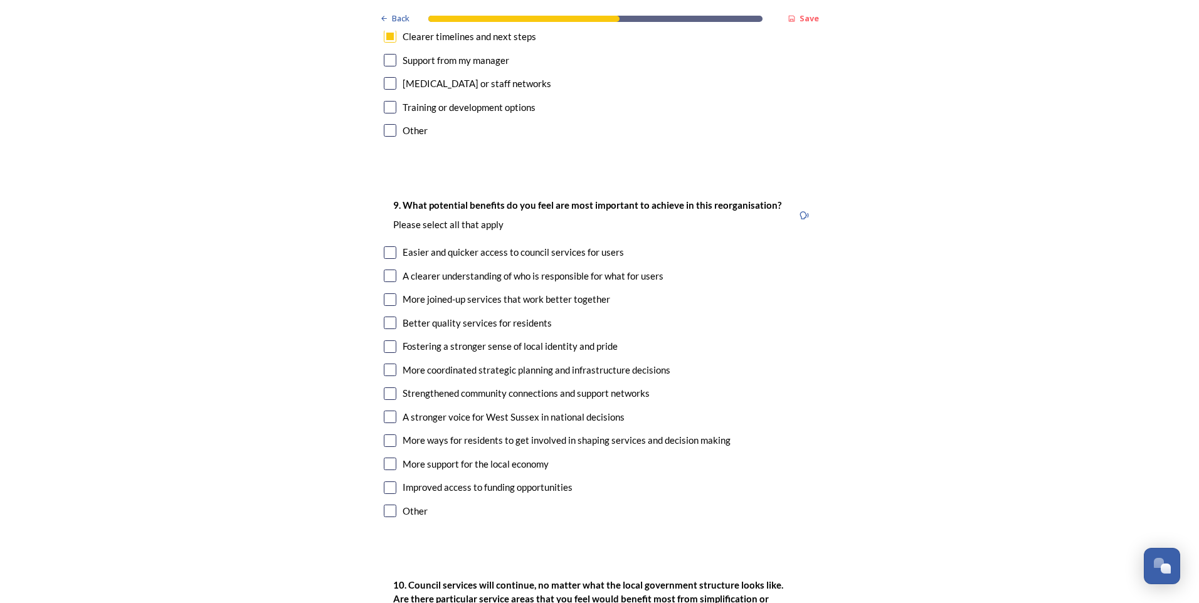
scroll to position [2822, 0]
click at [476, 244] on div "Easier and quicker access to council services for users" at bounding box center [513, 251] width 221 height 14
checkbox input "true"
click at [437, 291] on div "More joined-up services that work better together" at bounding box center [507, 298] width 208 height 14
checkbox input "true"
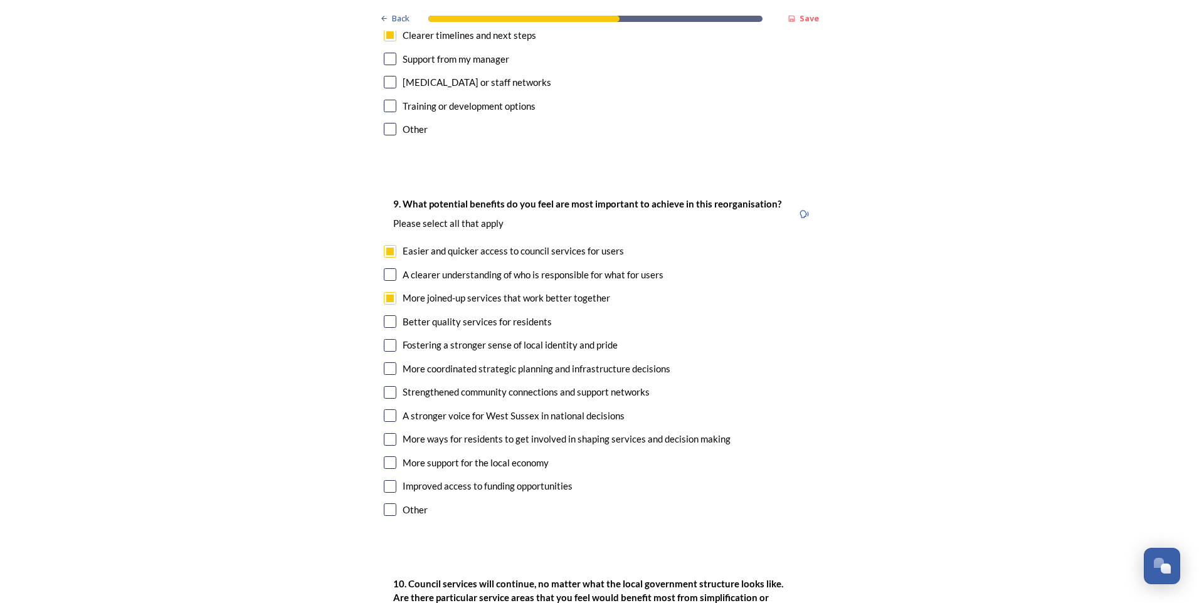
click at [440, 315] on div "Better quality services for residents" at bounding box center [477, 322] width 149 height 14
checkbox input "true"
click at [460, 409] on div "A stronger voice for West Sussex in national decisions" at bounding box center [514, 416] width 222 height 14
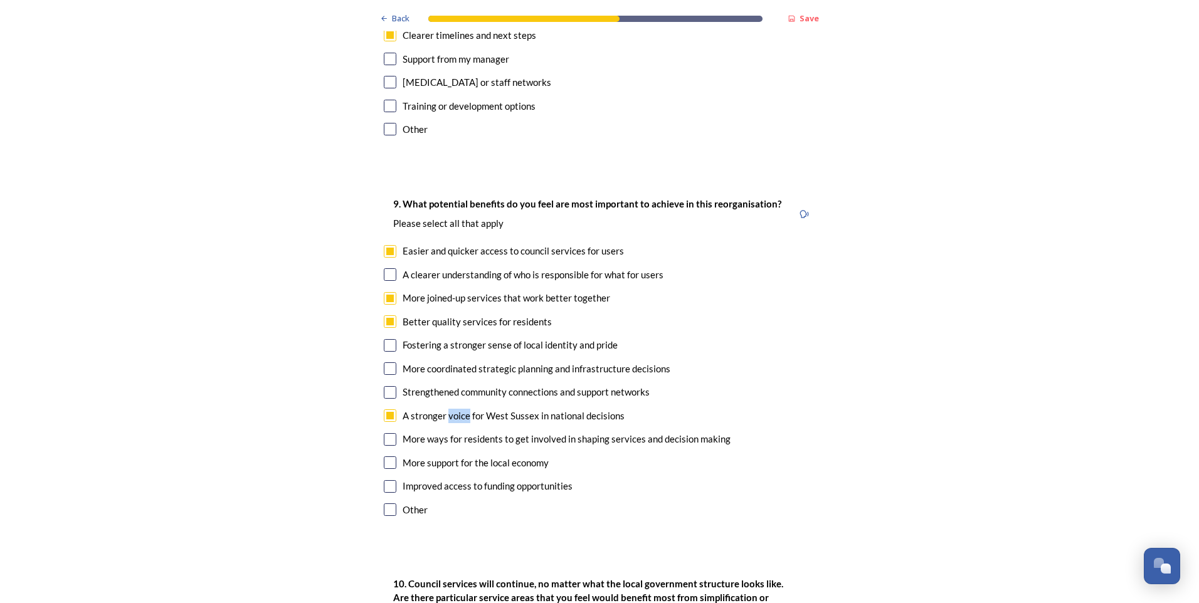
checkbox input "true"
drag, startPoint x: 460, startPoint y: 377, endPoint x: 322, endPoint y: 372, distance: 138.0
click at [483, 432] on div "More ways for residents to get involved in shaping services and decision making" at bounding box center [567, 439] width 328 height 14
checkbox input "true"
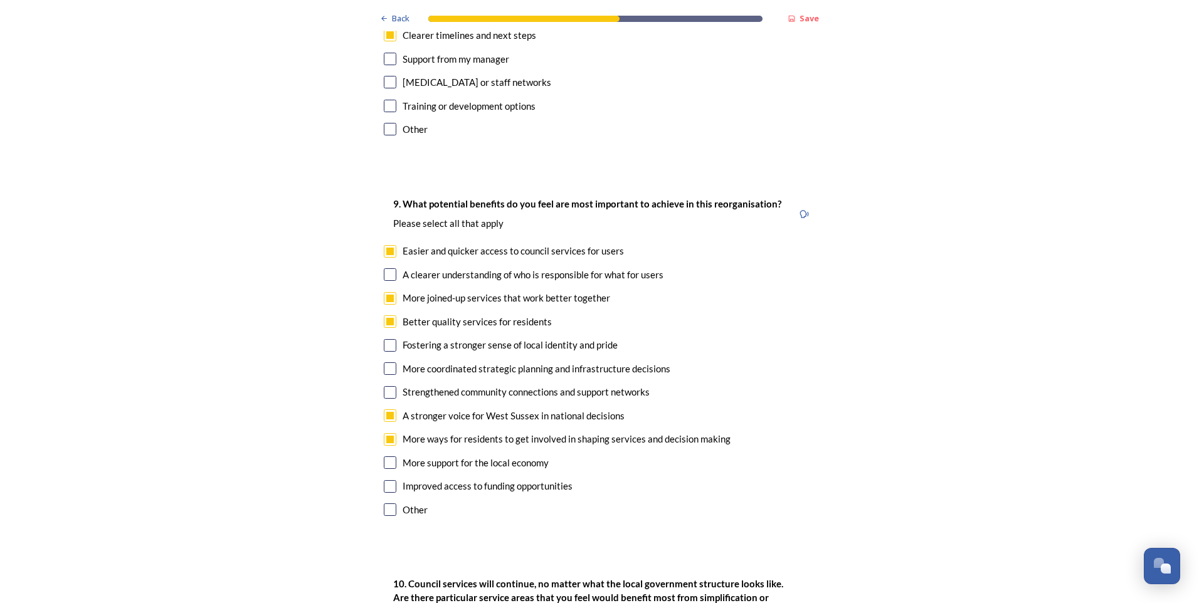
click at [482, 456] on div "More support for the local economy" at bounding box center [476, 463] width 146 height 14
checkbox input "true"
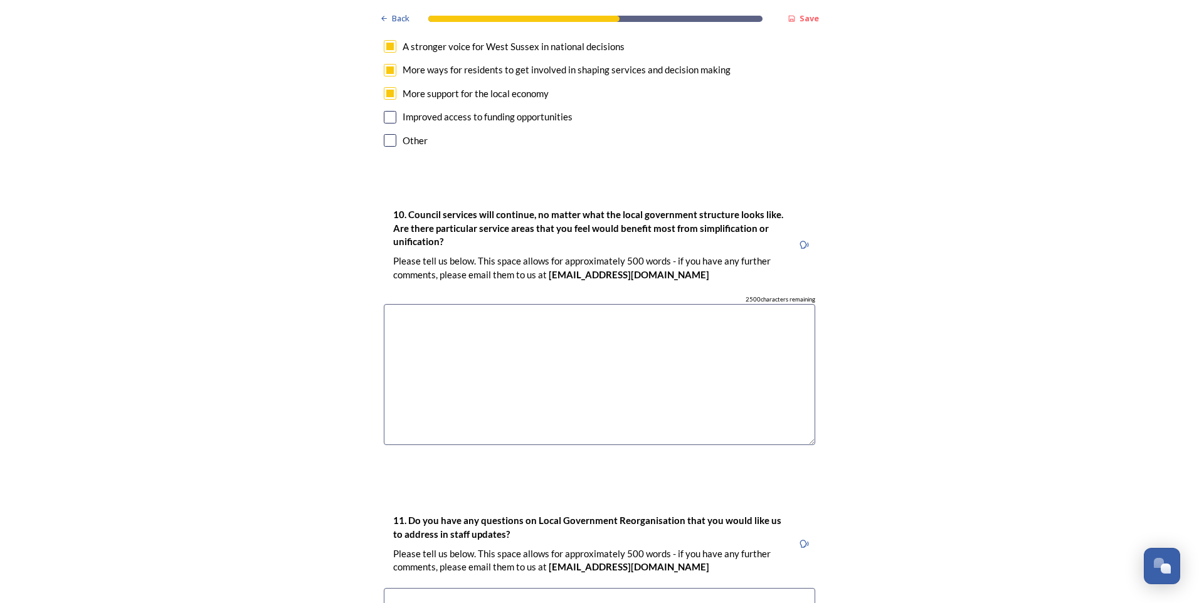
scroll to position [3198, 0]
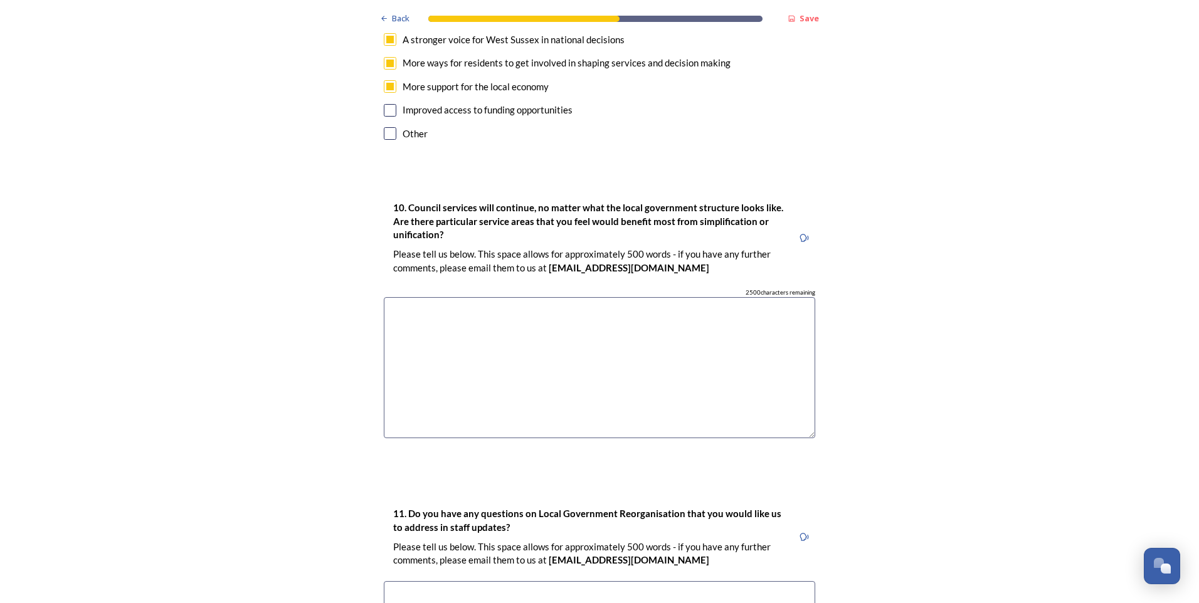
click at [557, 297] on textarea at bounding box center [599, 367] width 431 height 141
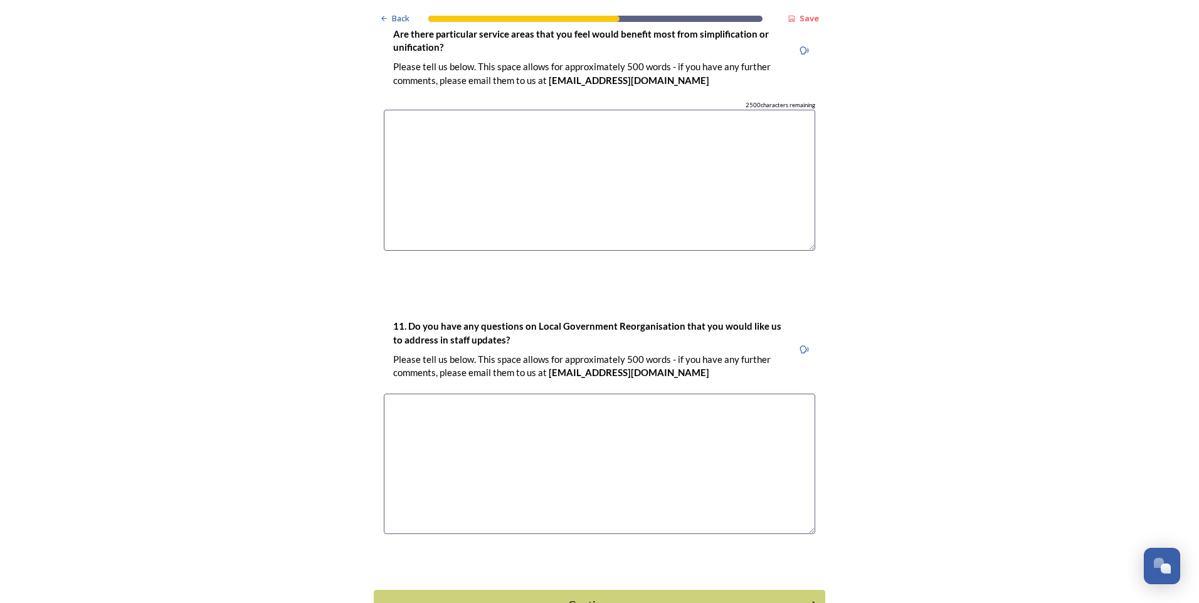
scroll to position [3386, 0]
click at [531, 393] on textarea at bounding box center [599, 463] width 431 height 141
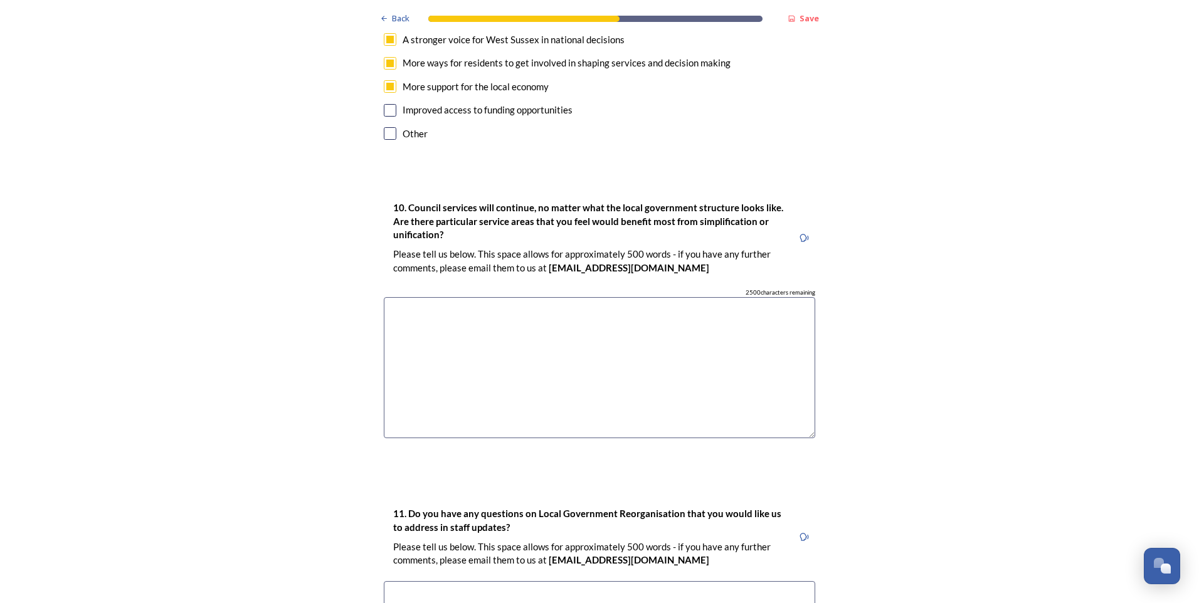
click at [476, 321] on textarea at bounding box center [599, 367] width 431 height 141
click at [662, 312] on textarea at bounding box center [599, 367] width 431 height 141
drag, startPoint x: 403, startPoint y: 172, endPoint x: 415, endPoint y: 176, distance: 13.1
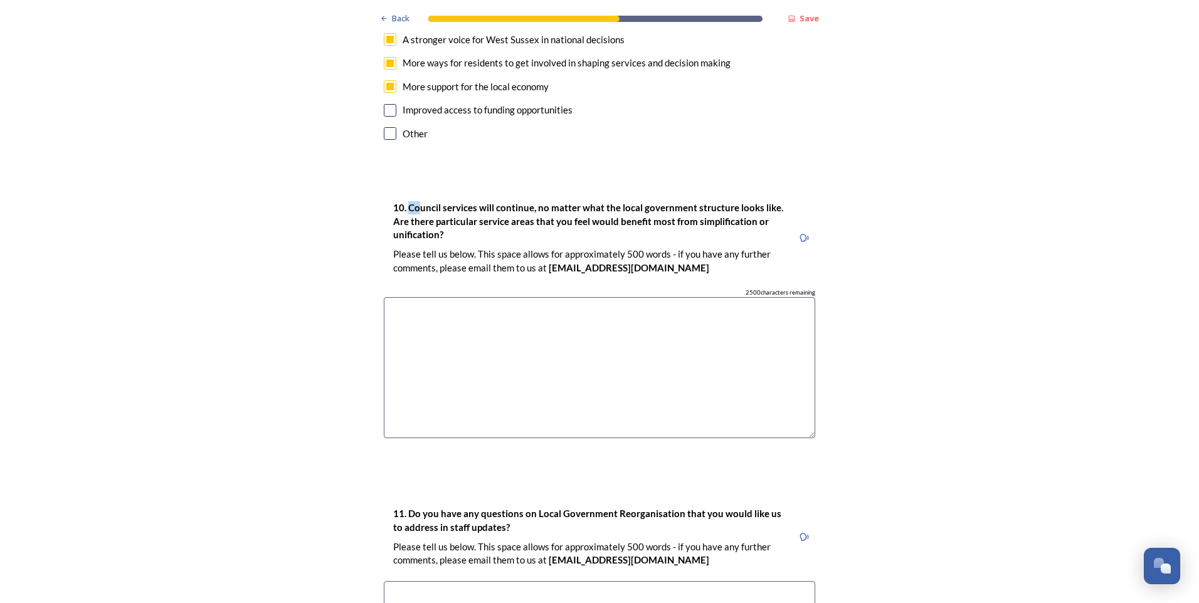
click at [415, 202] on strong "10. Council services will continue, no matter what the local government structu…" at bounding box center [589, 221] width 392 height 38
drag, startPoint x: 415, startPoint y: 176, endPoint x: 412, endPoint y: 182, distance: 7.0
click at [413, 202] on strong "10. Council services will continue, no matter what the local government structu…" at bounding box center [589, 221] width 392 height 38
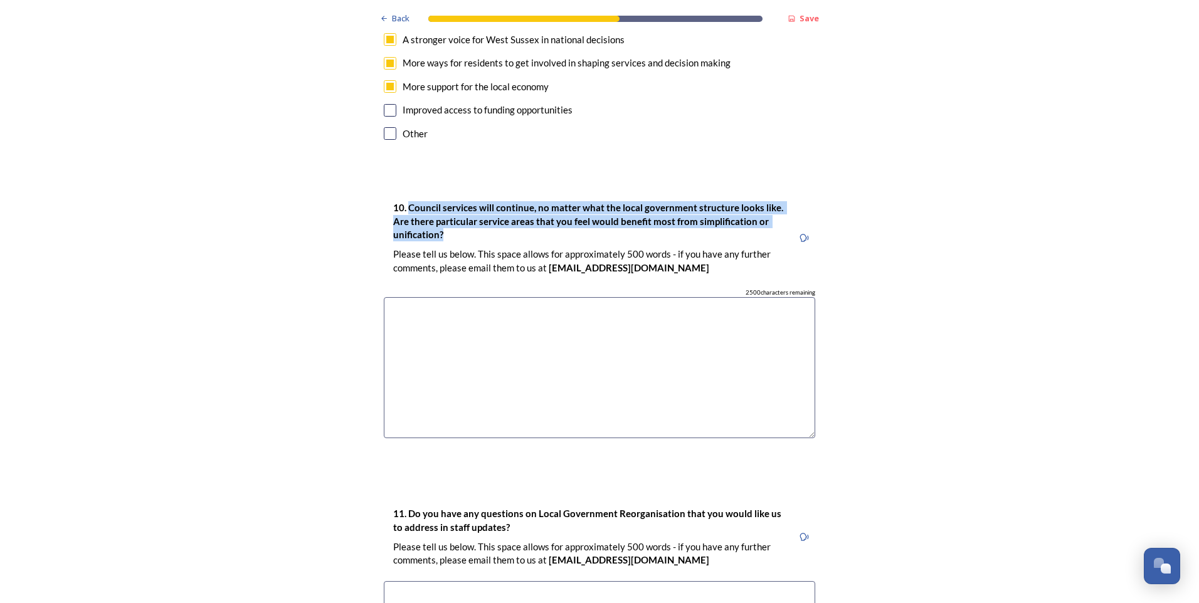
drag, startPoint x: 405, startPoint y: 169, endPoint x: 442, endPoint y: 196, distance: 45.4
click at [442, 201] on p "10. Council services will continue, no matter what the local government structu…" at bounding box center [588, 221] width 390 height 40
copy strong "Council services will continue, no matter what the local government structure l…"
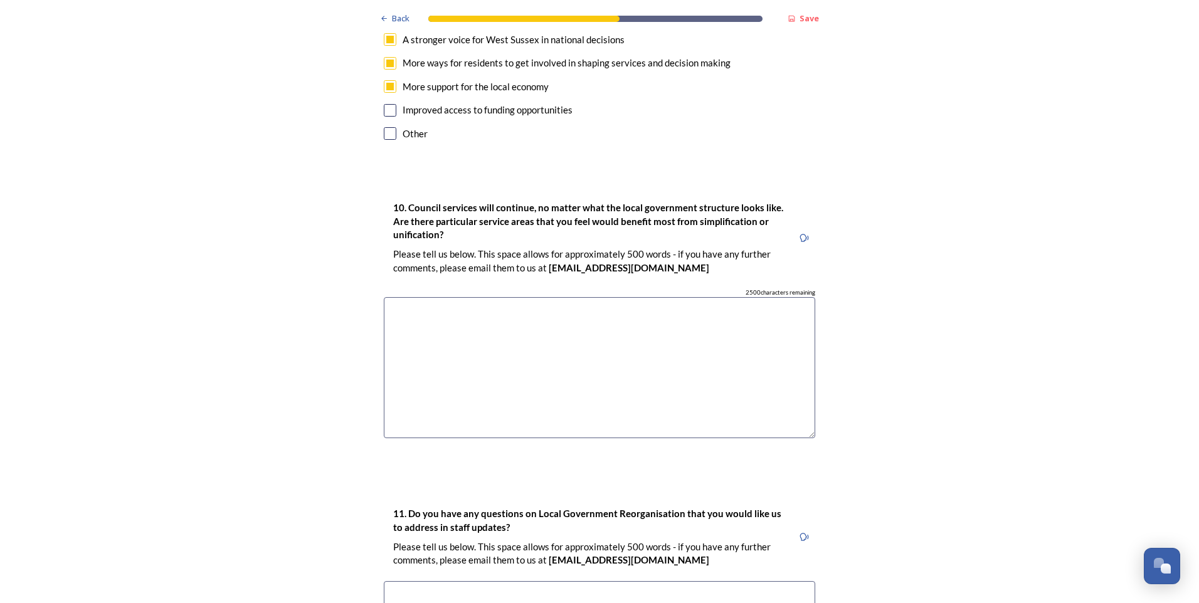
click at [639, 364] on textarea at bounding box center [599, 367] width 431 height 141
click at [685, 304] on textarea at bounding box center [599, 367] width 431 height 141
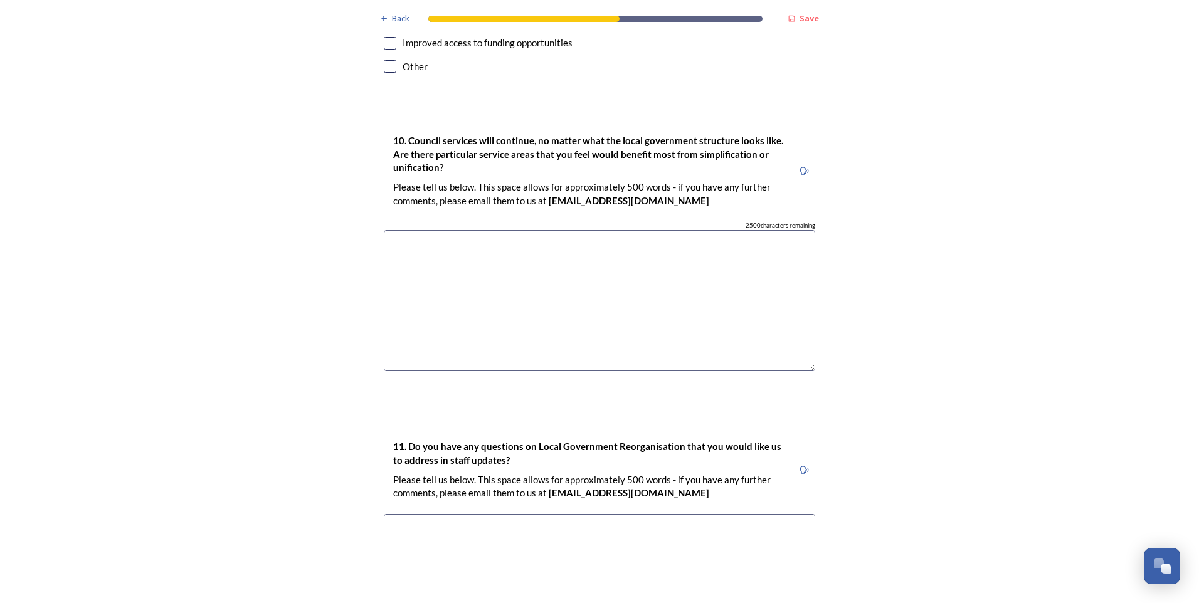
scroll to position [3323, 0]
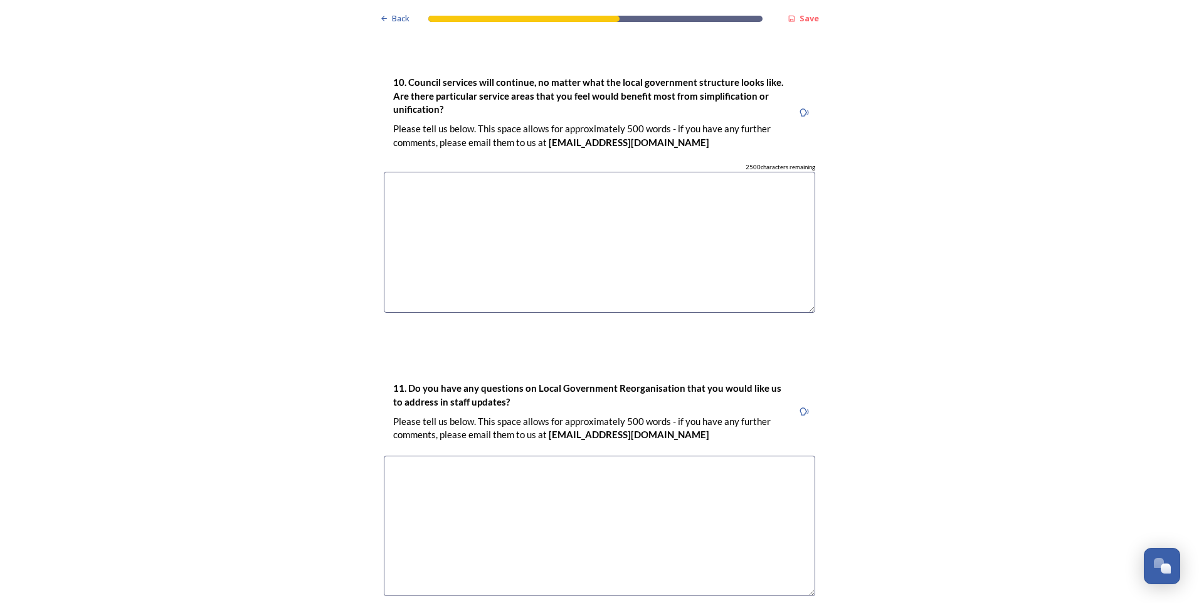
click at [507, 460] on textarea at bounding box center [599, 526] width 431 height 141
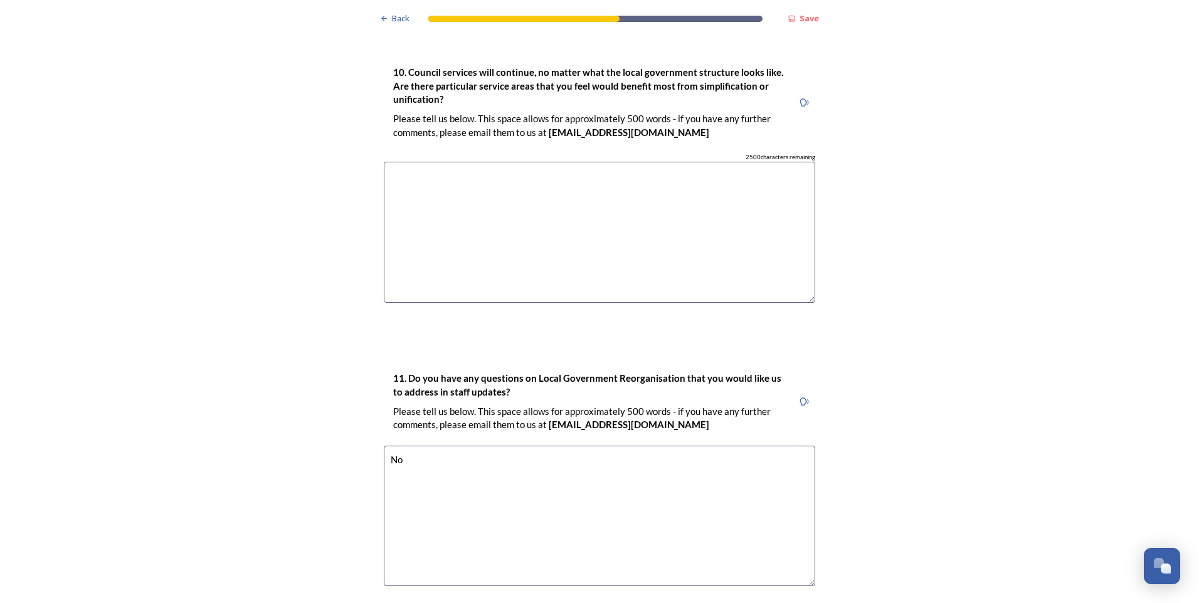
scroll to position [3313, 0]
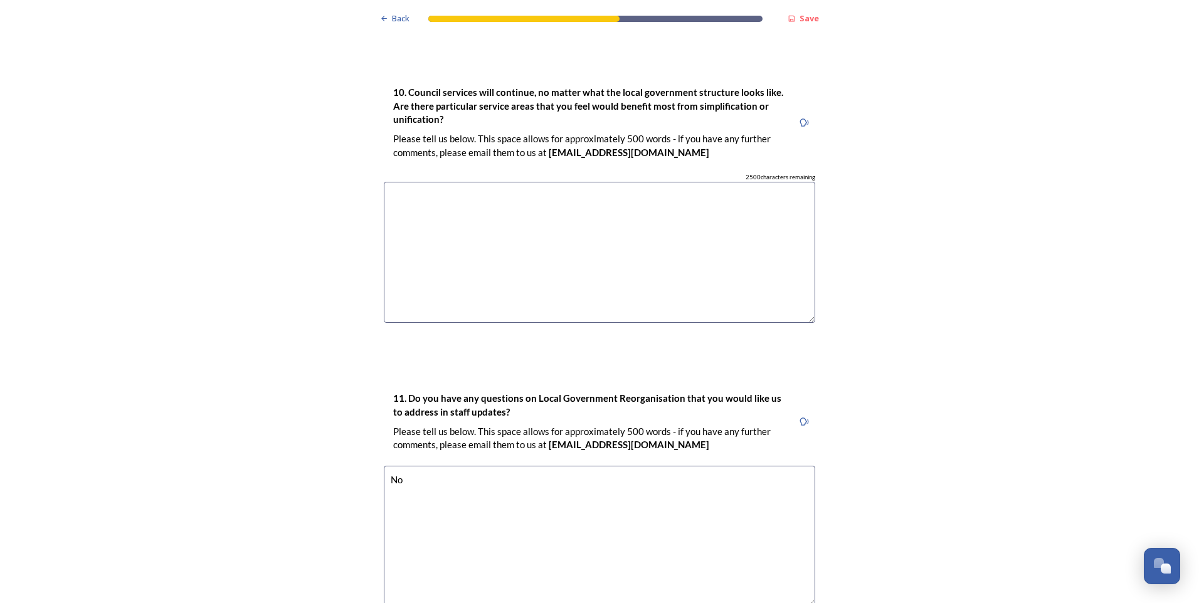
type textarea "No"
click at [558, 221] on textarea at bounding box center [599, 252] width 431 height 141
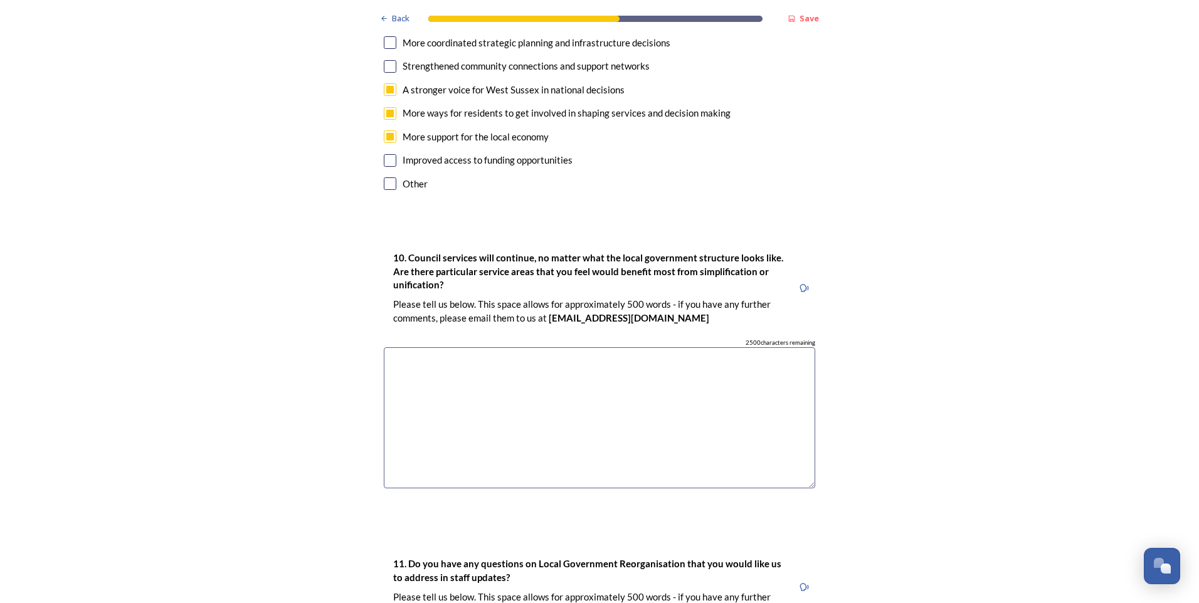
scroll to position [3125, 0]
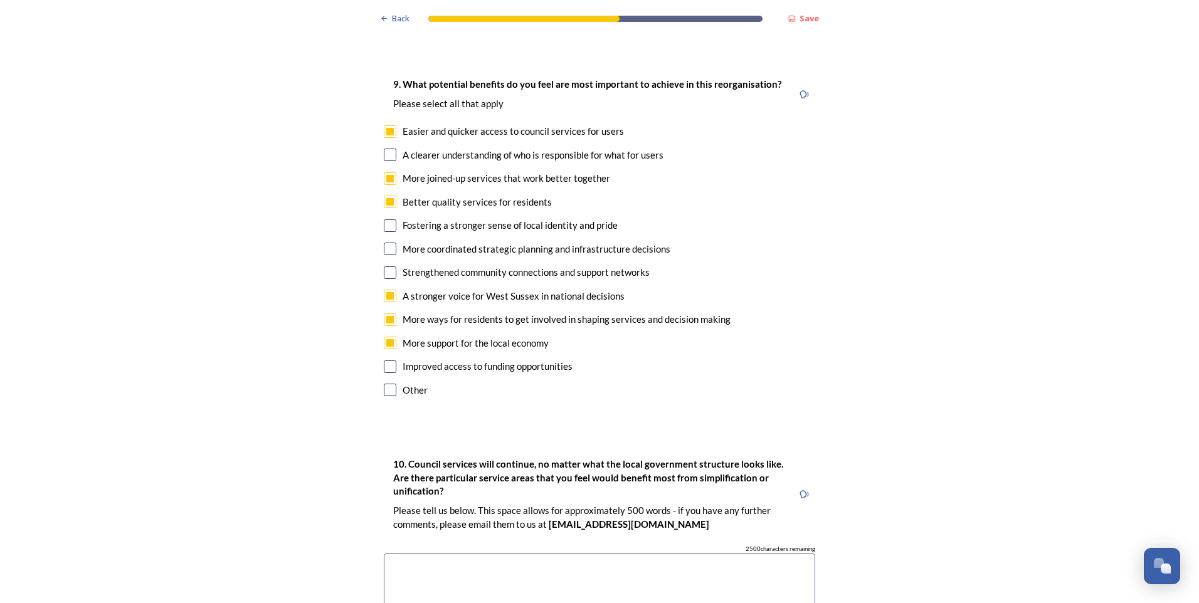
scroll to position [2937, 0]
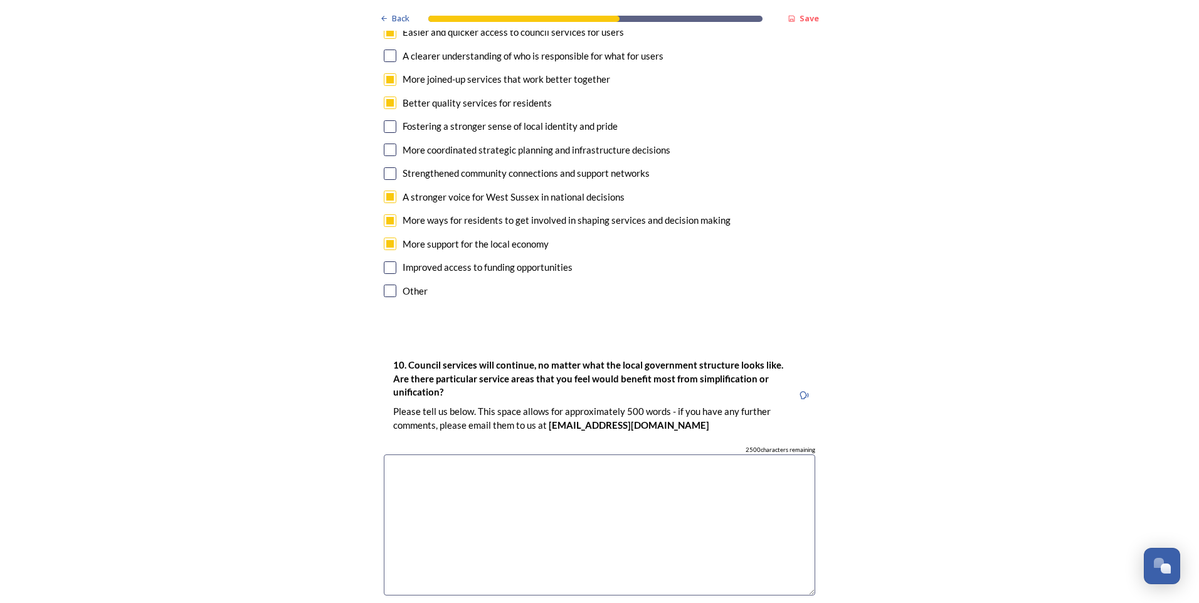
scroll to position [3063, 0]
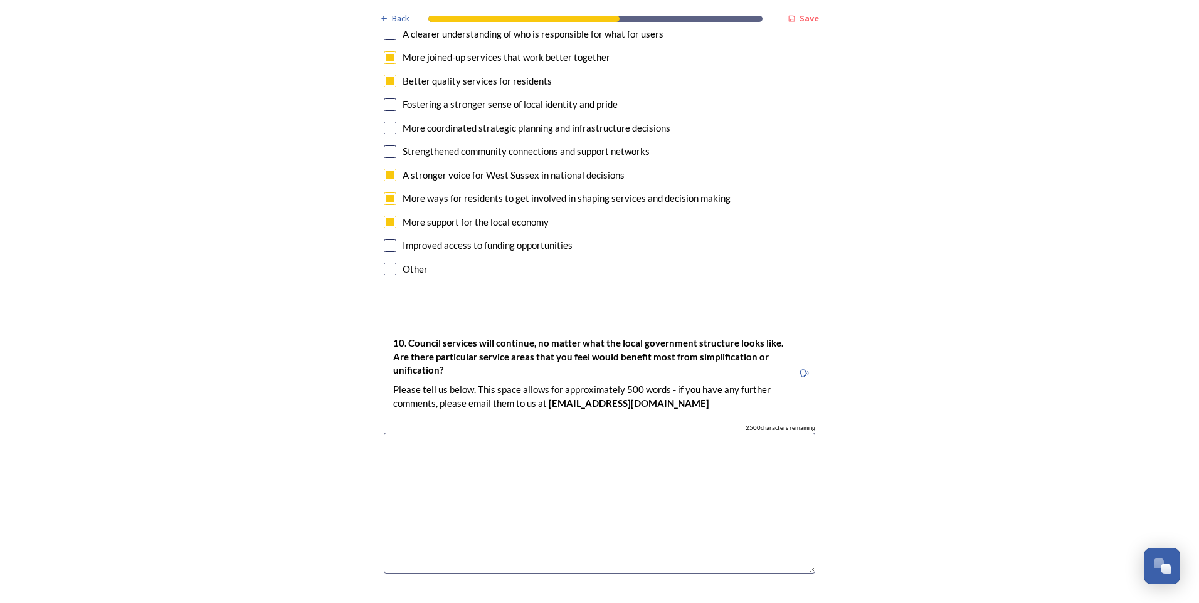
click at [537, 433] on textarea at bounding box center [599, 503] width 431 height 141
click at [457, 433] on textarea "I do not believe there has been much explanation on how simplification or unifi…" at bounding box center [599, 503] width 431 height 141
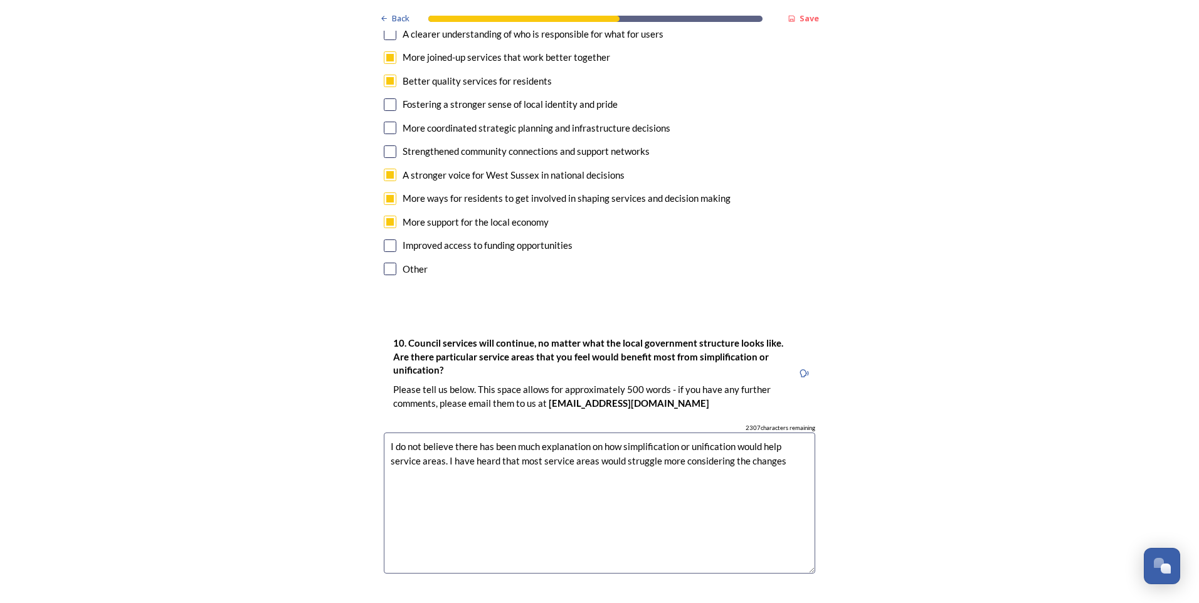
click at [477, 433] on textarea "I do not believe there has been much explanation on how simplification or unifi…" at bounding box center [599, 503] width 431 height 141
click at [490, 433] on textarea "I do not believe there has been much explanation on how simplification or unifi…" at bounding box center [599, 503] width 431 height 141
click at [759, 433] on textarea "I do not believe there has been much explanation on how simplification or unifi…" at bounding box center [599, 503] width 431 height 141
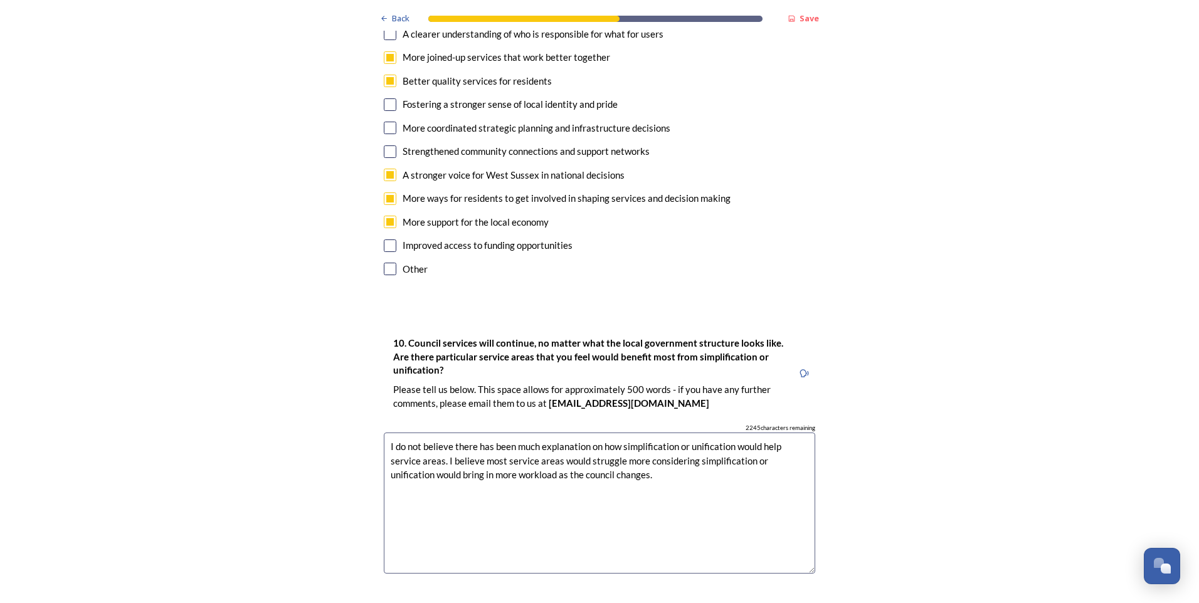
type textarea "I do not believe there has been much explanation on how simplification or unifi…"
click at [670, 450] on textarea "I do not believe there has been much explanation on how simplification or unifi…" at bounding box center [599, 503] width 431 height 141
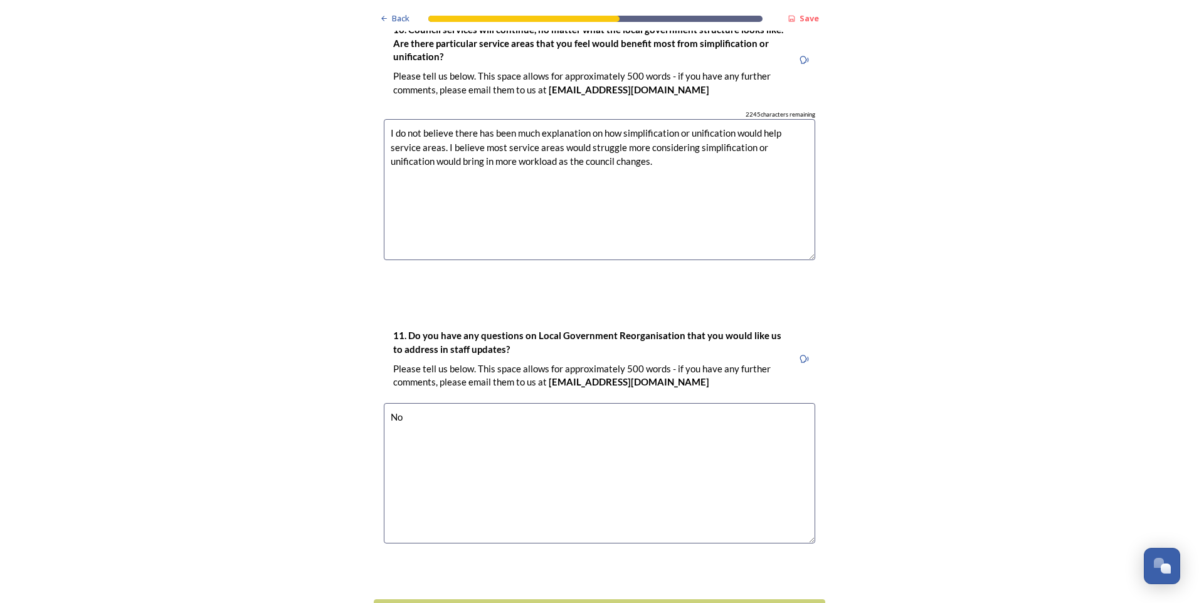
scroll to position [3439, 0]
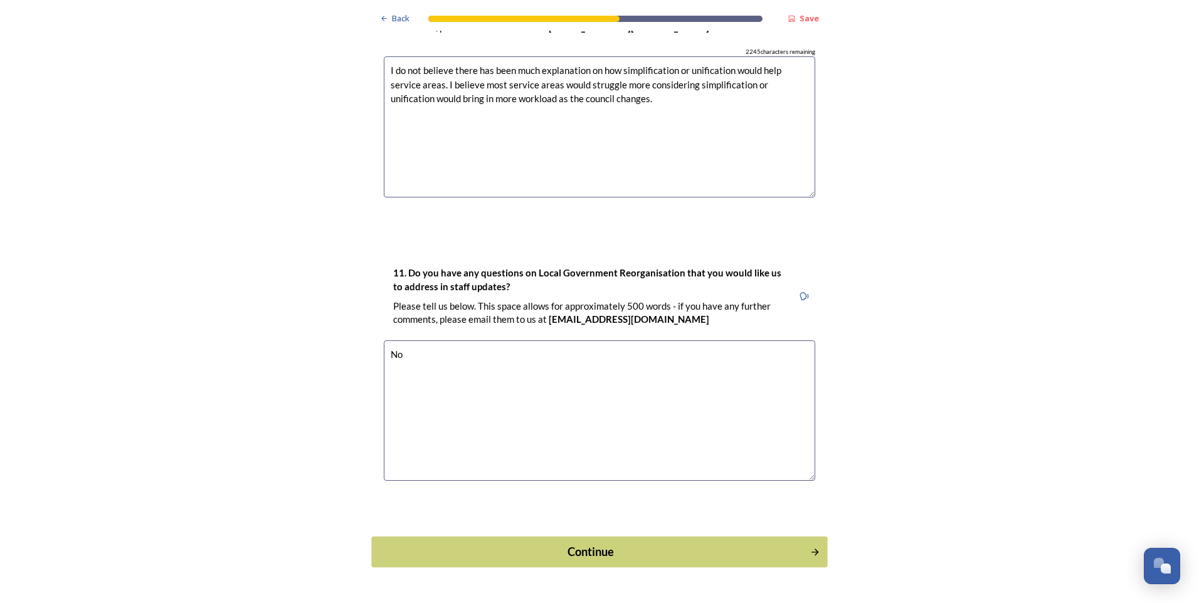
click at [604, 544] on div "Continue" at bounding box center [591, 552] width 425 height 17
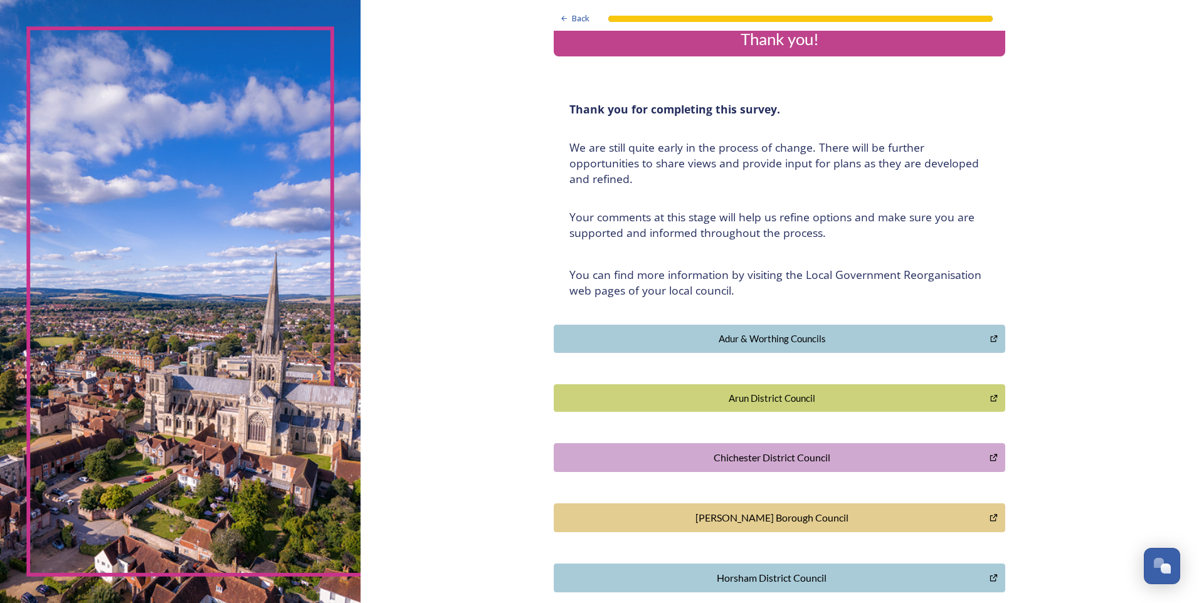
scroll to position [0, 0]
